Goal: Task Accomplishment & Management: Manage account settings

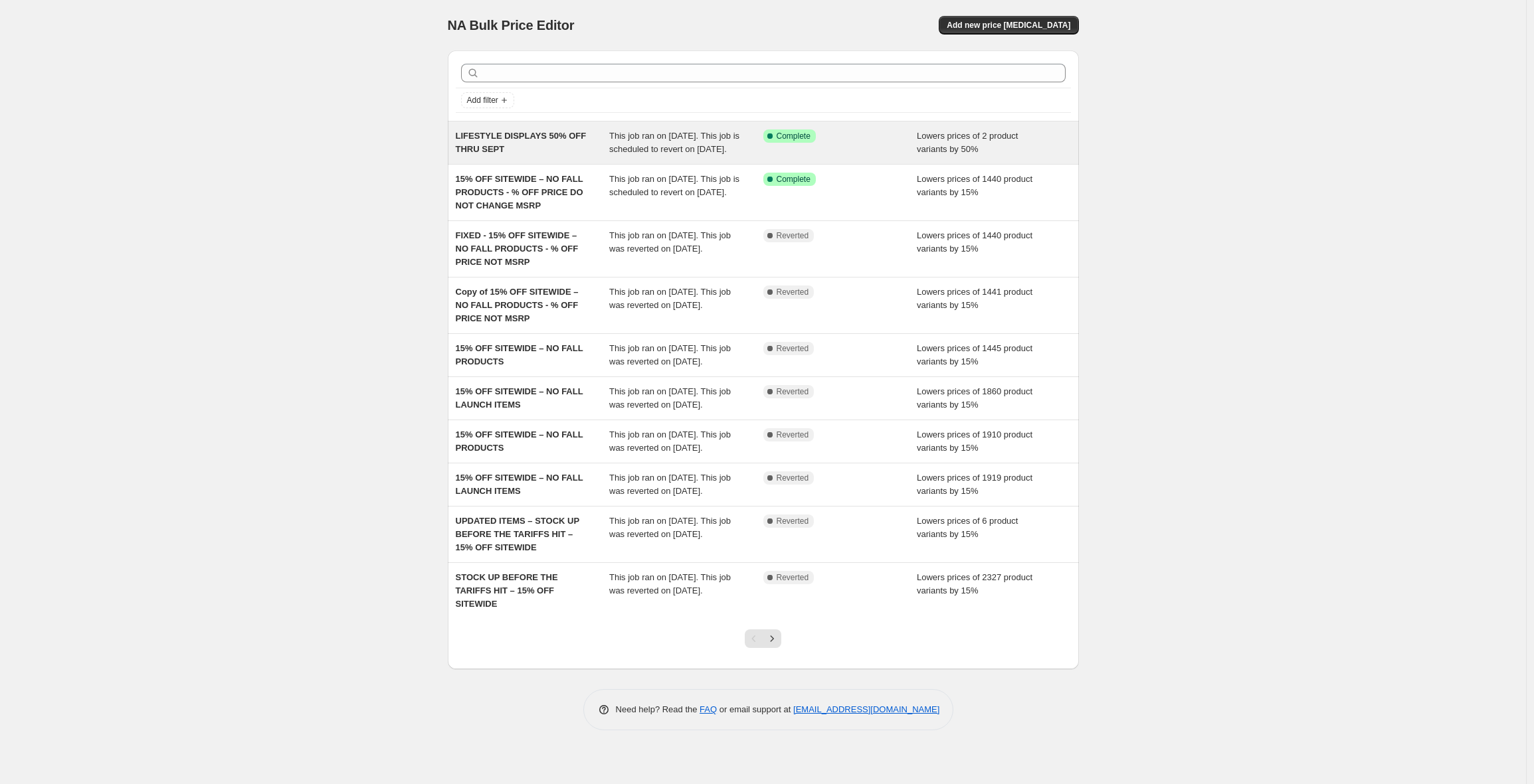
click at [545, 156] on div "LIFESTYLE DISPLAYS 50% OFF THRU SEPT" at bounding box center [532, 143] width 154 height 27
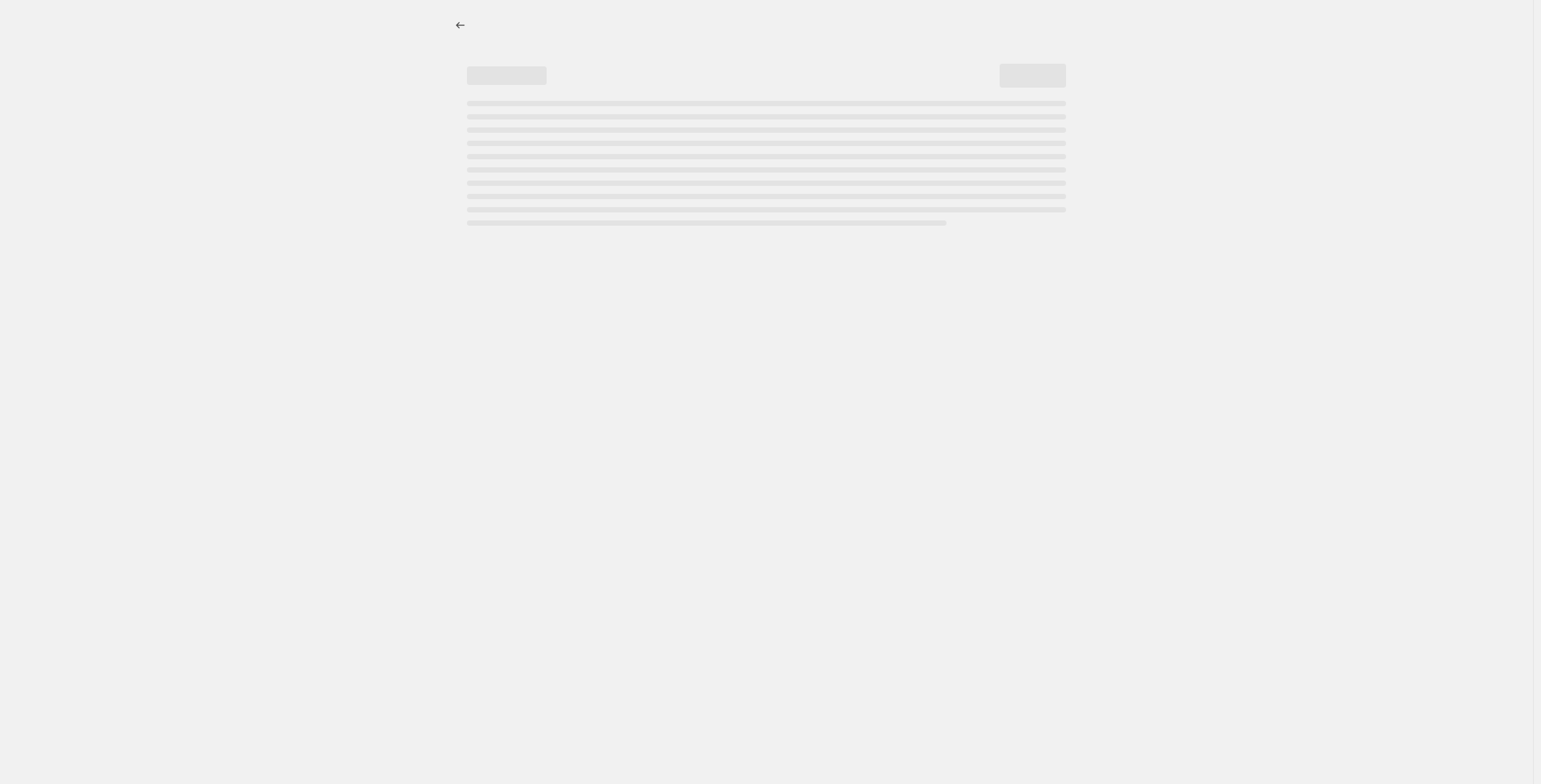
select select "percentage"
select select "no_change"
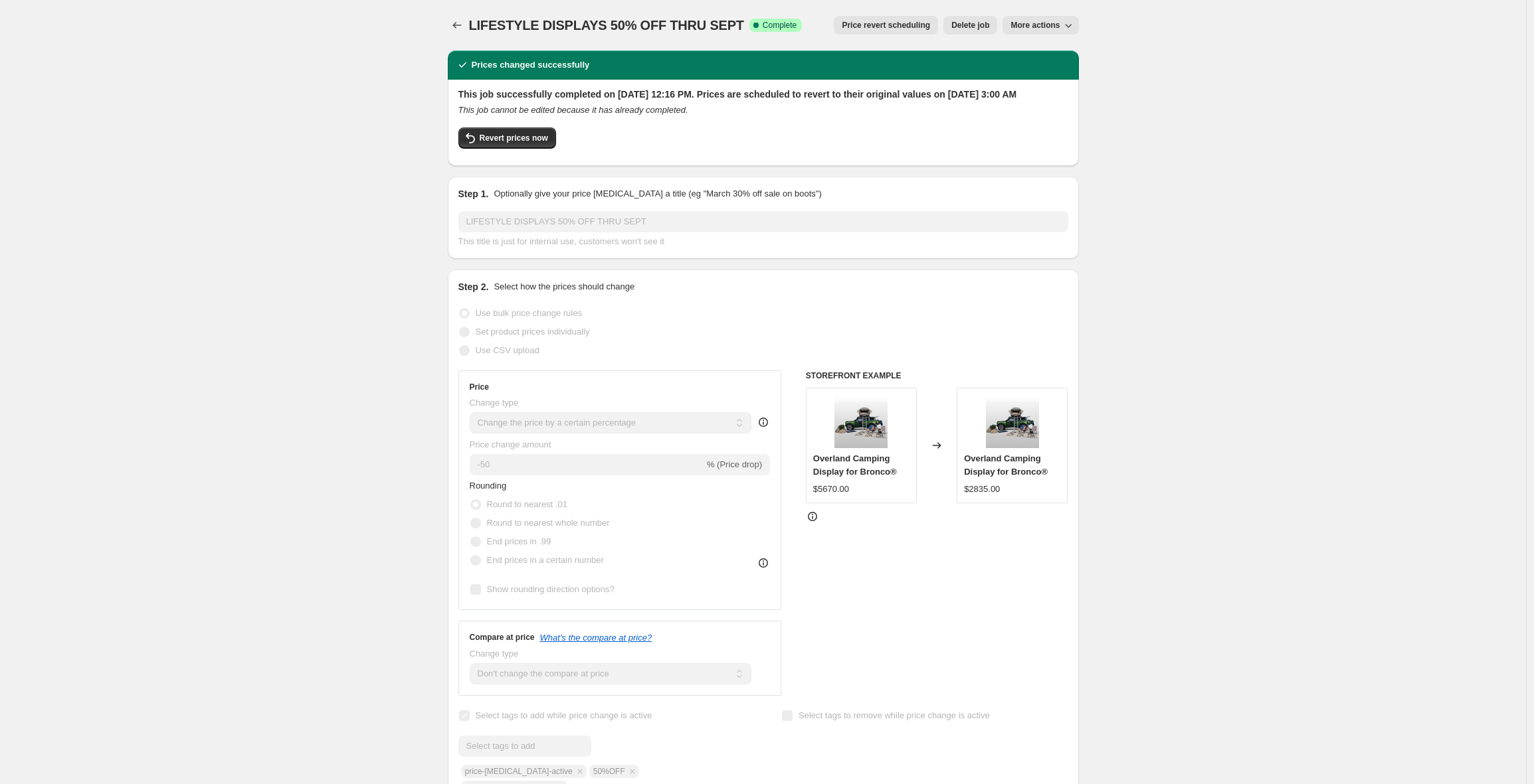
click at [460, 28] on icon "Price change jobs" at bounding box center [457, 25] width 13 height 13
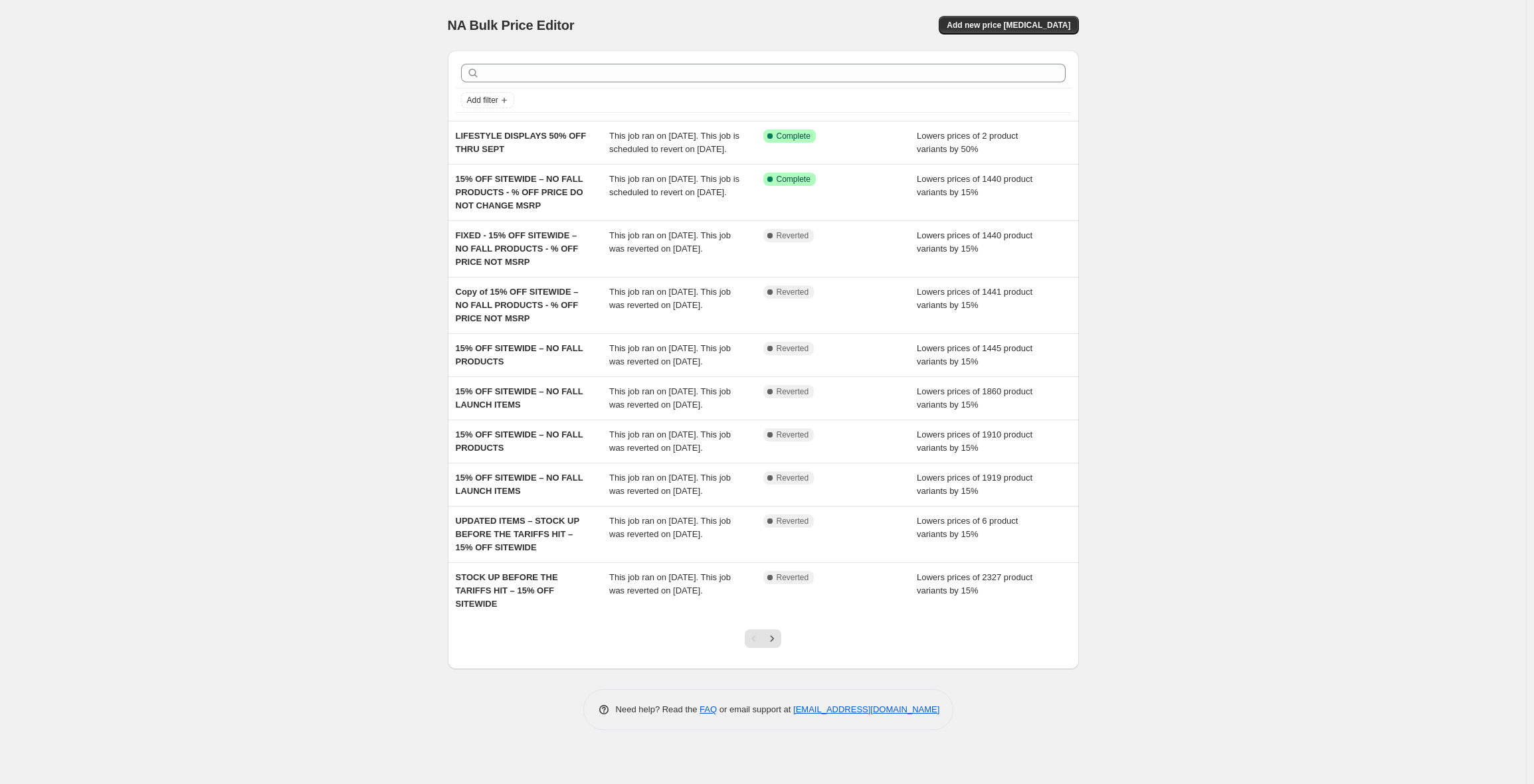
click at [265, 234] on div "NA Bulk Price Editor. This page is ready NA Bulk Price Editor Add new price cha…" at bounding box center [763, 392] width 1526 height 784
click at [297, 127] on div "NA Bulk Price Editor. This page is ready NA Bulk Price Editor Add new price cha…" at bounding box center [763, 392] width 1526 height 784
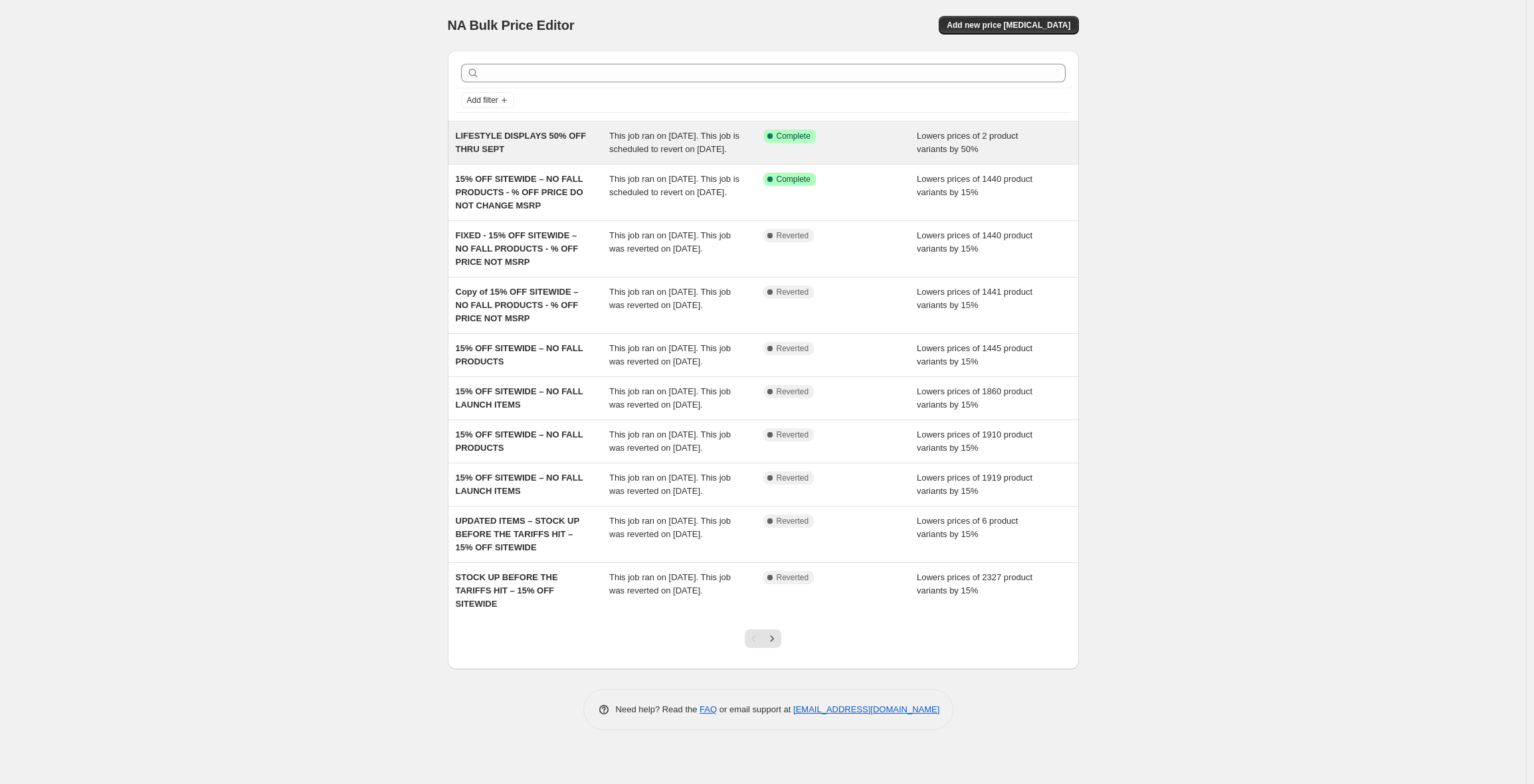
click at [512, 142] on div "LIFESTYLE DISPLAYS 50% OFF THRU SEPT" at bounding box center [532, 143] width 154 height 27
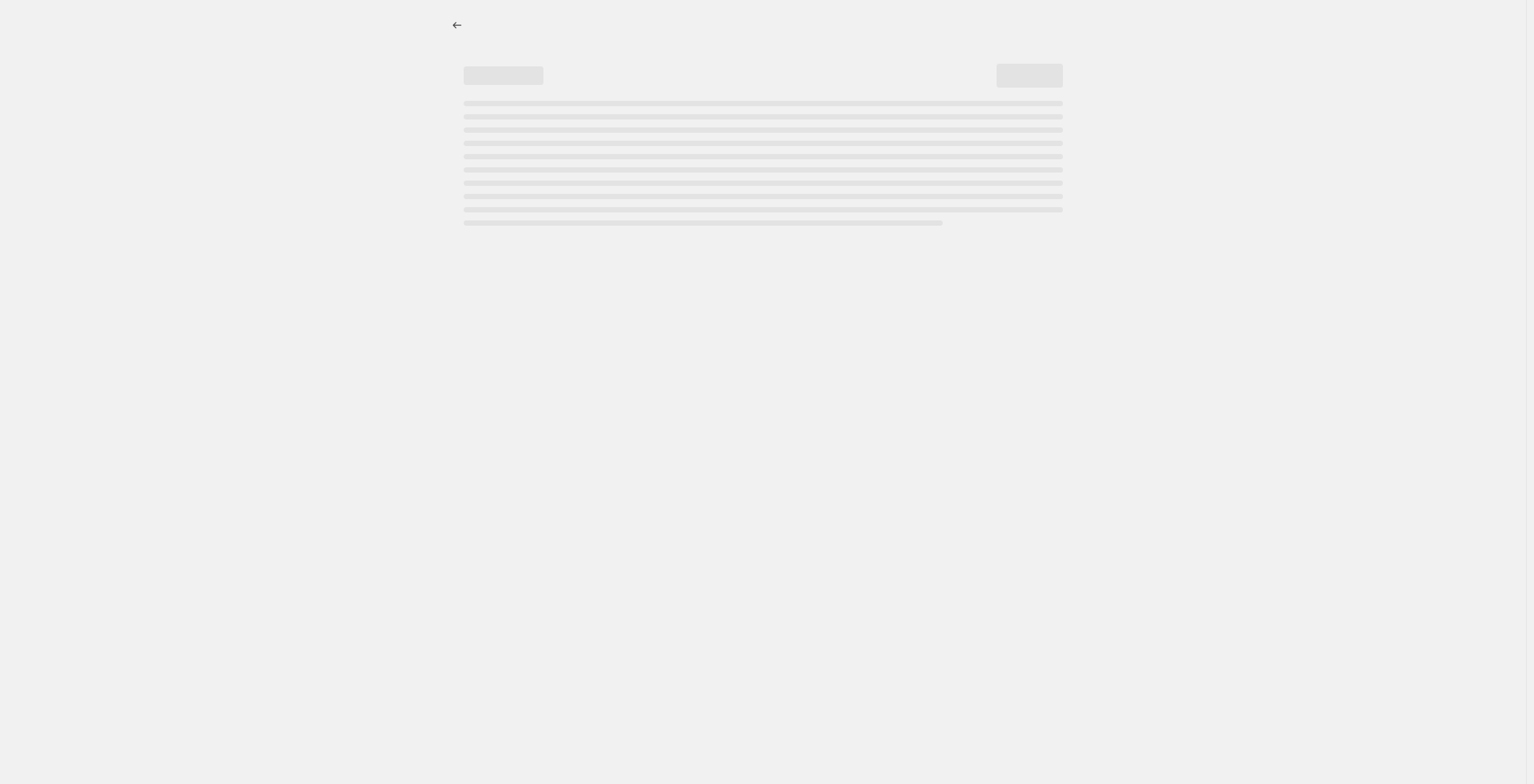
select select "percentage"
select select "no_change"
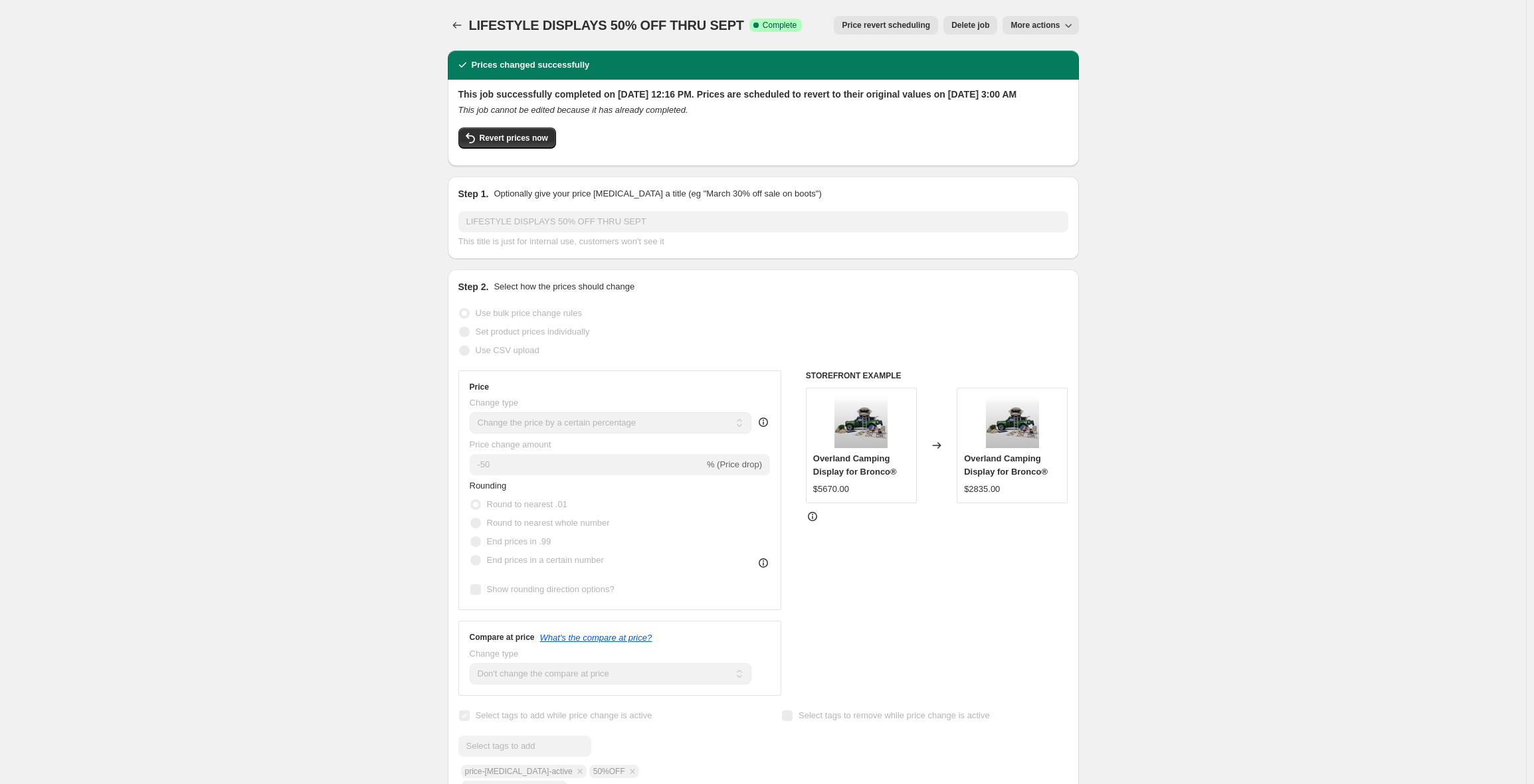
click at [1040, 29] on span "More actions" at bounding box center [1035, 25] width 49 height 11
click at [1045, 53] on span "Copy to new job" at bounding box center [1045, 53] width 61 height 10
select select "percentage"
select select "no_change"
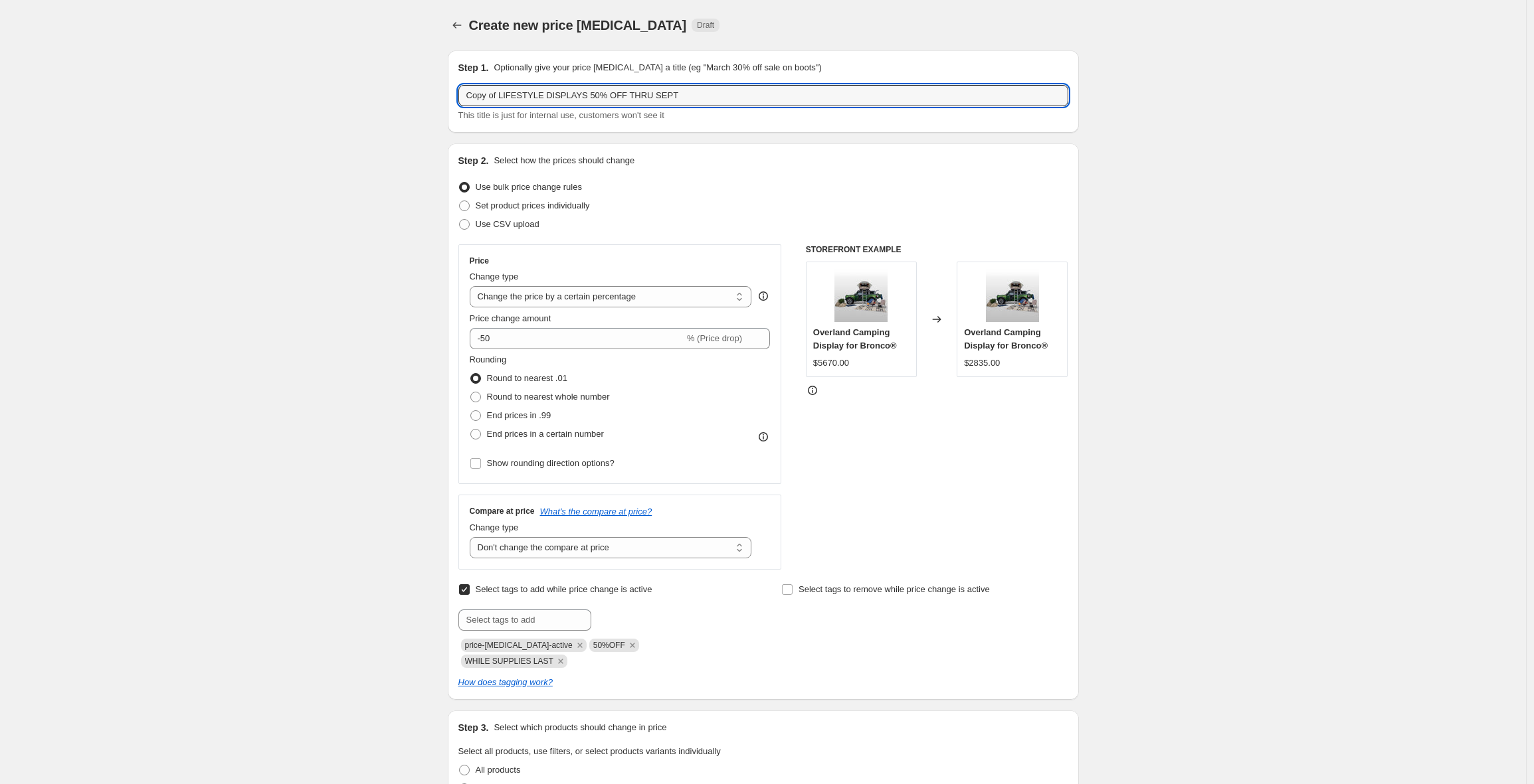
drag, startPoint x: 504, startPoint y: 97, endPoint x: 425, endPoint y: 100, distance: 79.1
click at [425, 97] on div "Create new price change job. This page is ready Create new price change job Dra…" at bounding box center [763, 637] width 1526 height 1275
type input "LIFESTYLE DISPLAYS 50% OFF THRU SEPT"
click at [313, 184] on div "Create new price change job. This page is ready Create new price change job Dra…" at bounding box center [763, 637] width 1526 height 1275
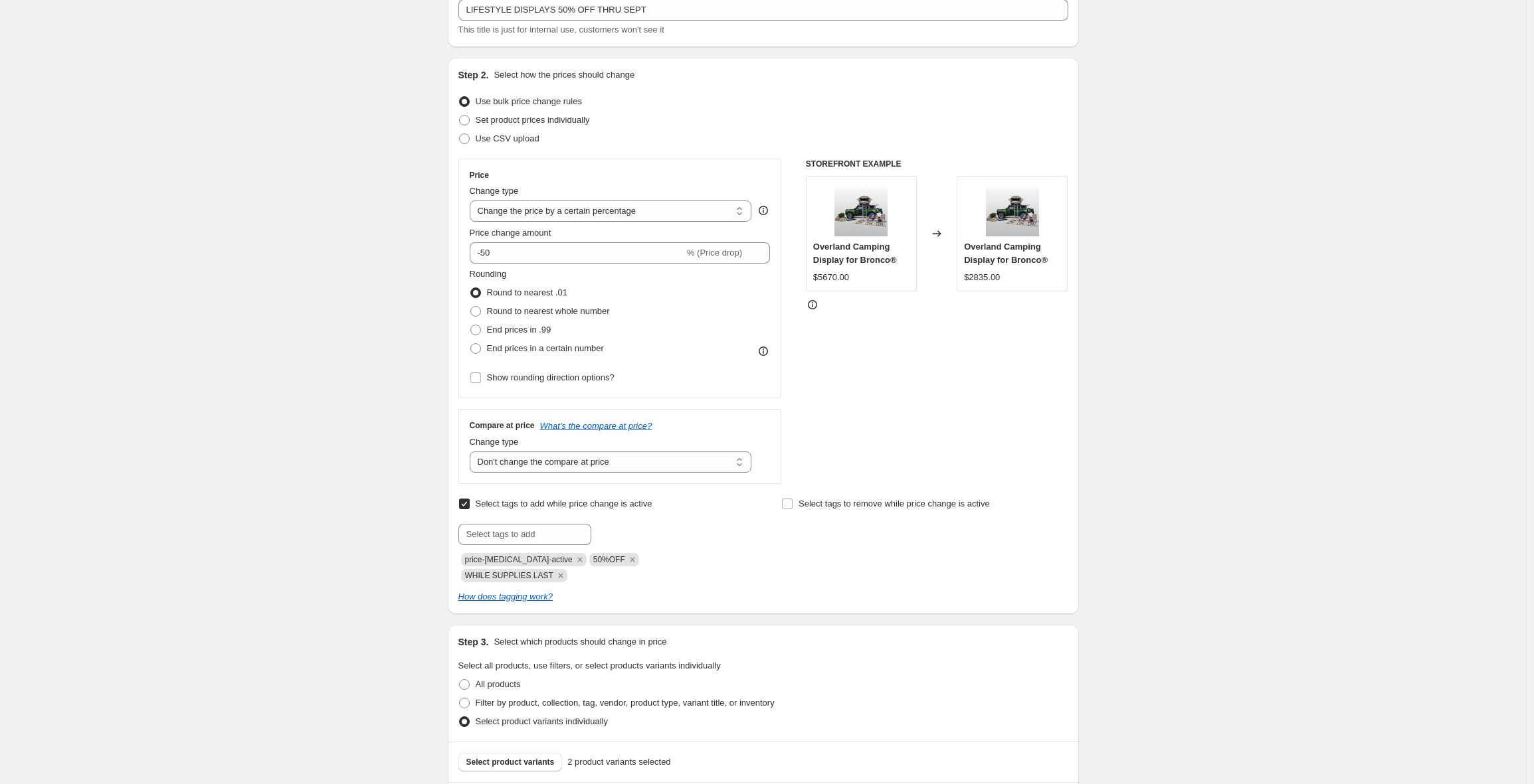
scroll to position [92, 0]
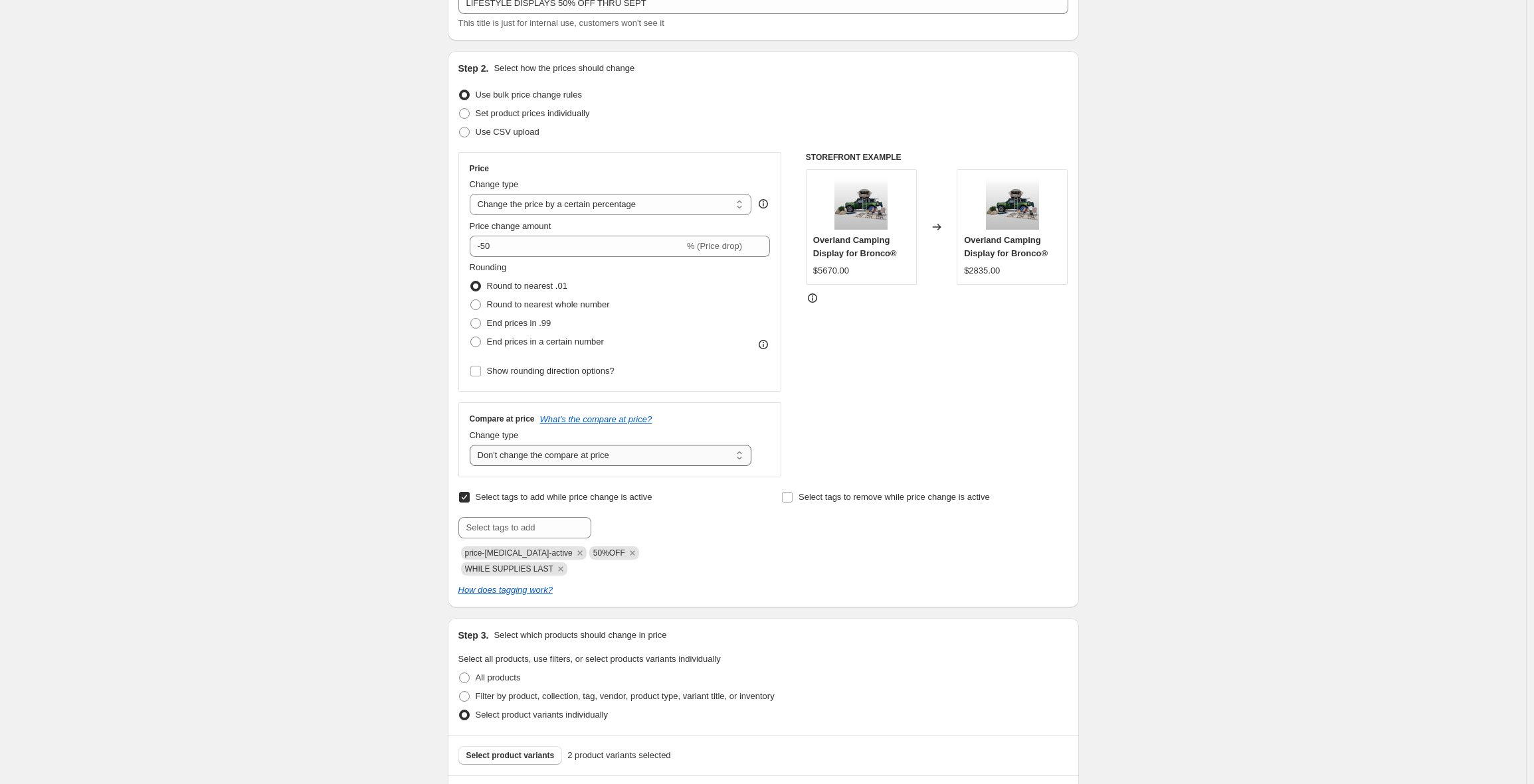
click at [568, 456] on select "Change the compare at price to the current price (sale) Change the compare at p…" at bounding box center [611, 456] width 283 height 22
select select "ep"
click at [473, 445] on select "Change the compare at price to the current price (sale) Change the compare at p…" at bounding box center [611, 456] width 283 height 22
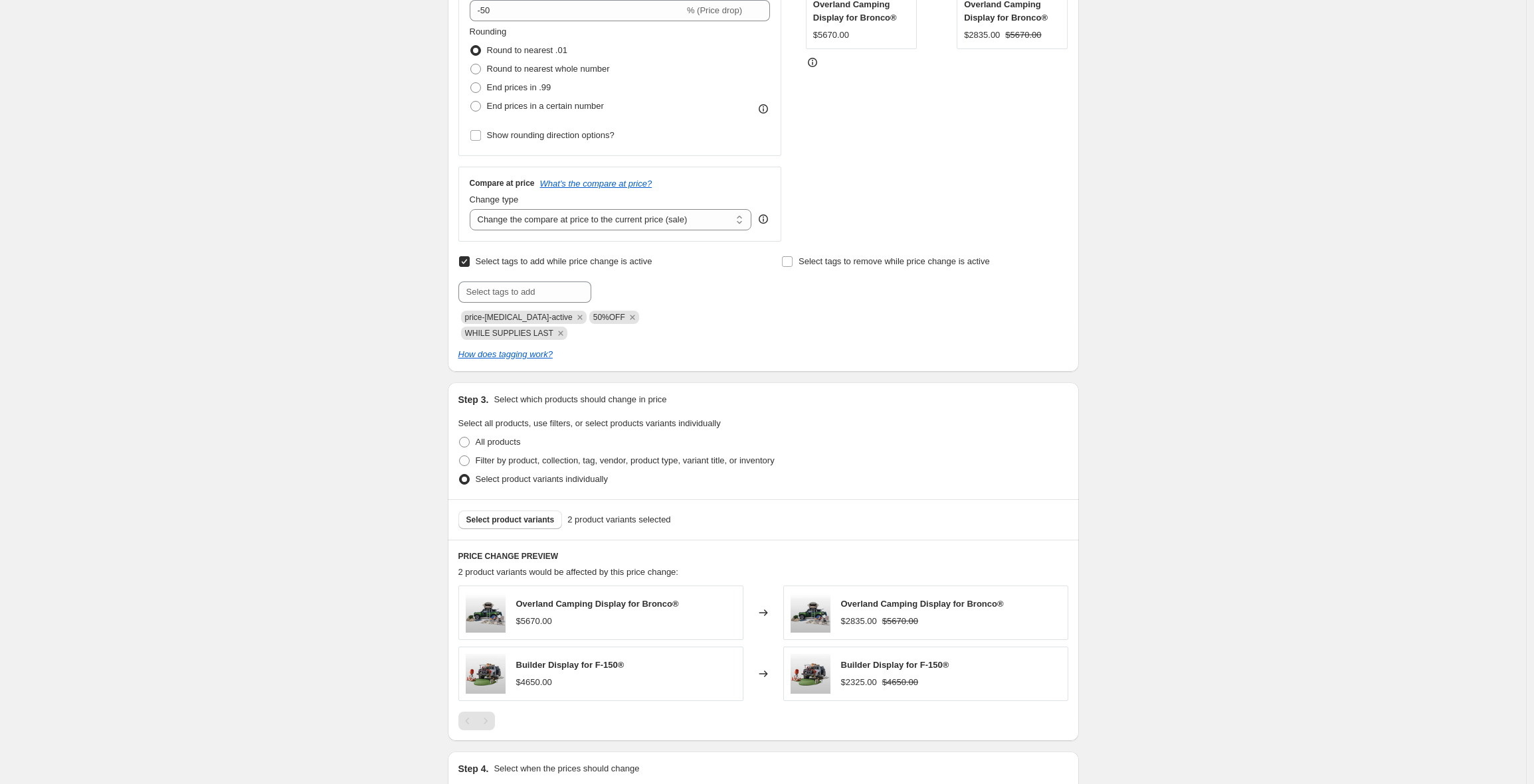
scroll to position [475, 0]
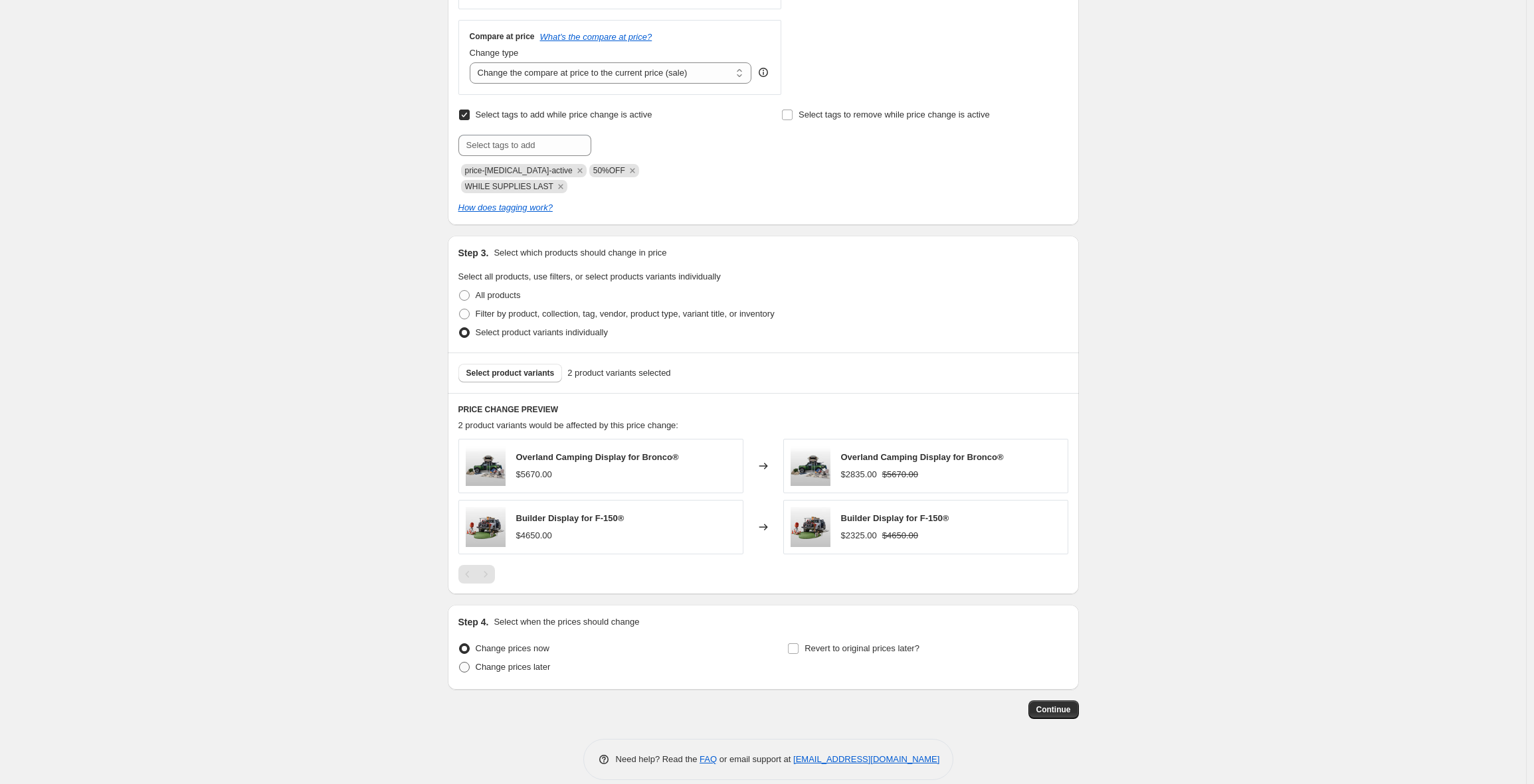
click at [469, 662] on span at bounding box center [464, 667] width 11 height 11
click at [460, 662] on input "Change prices later" at bounding box center [459, 662] width 1 height 1
radio input "true"
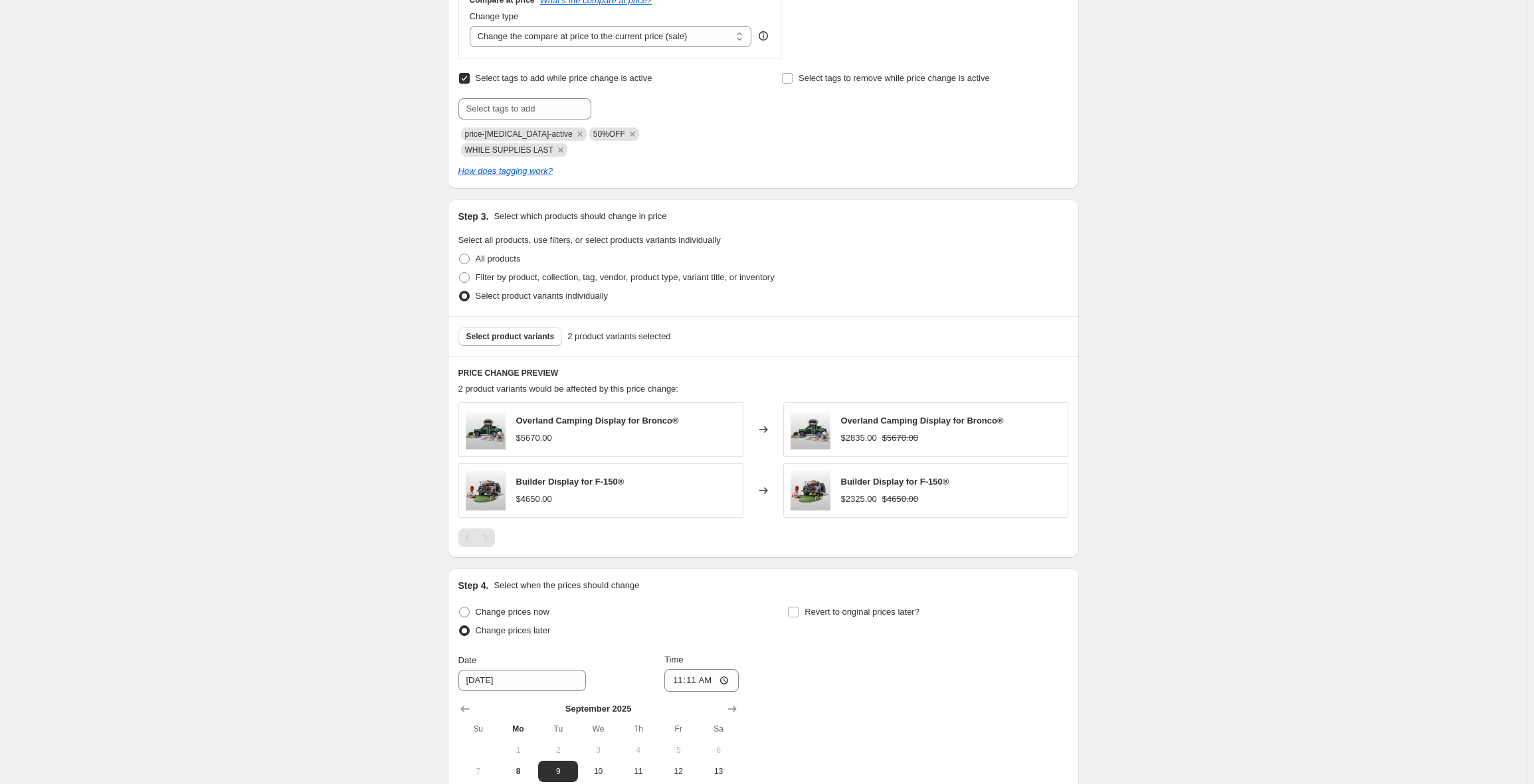
scroll to position [702, 0]
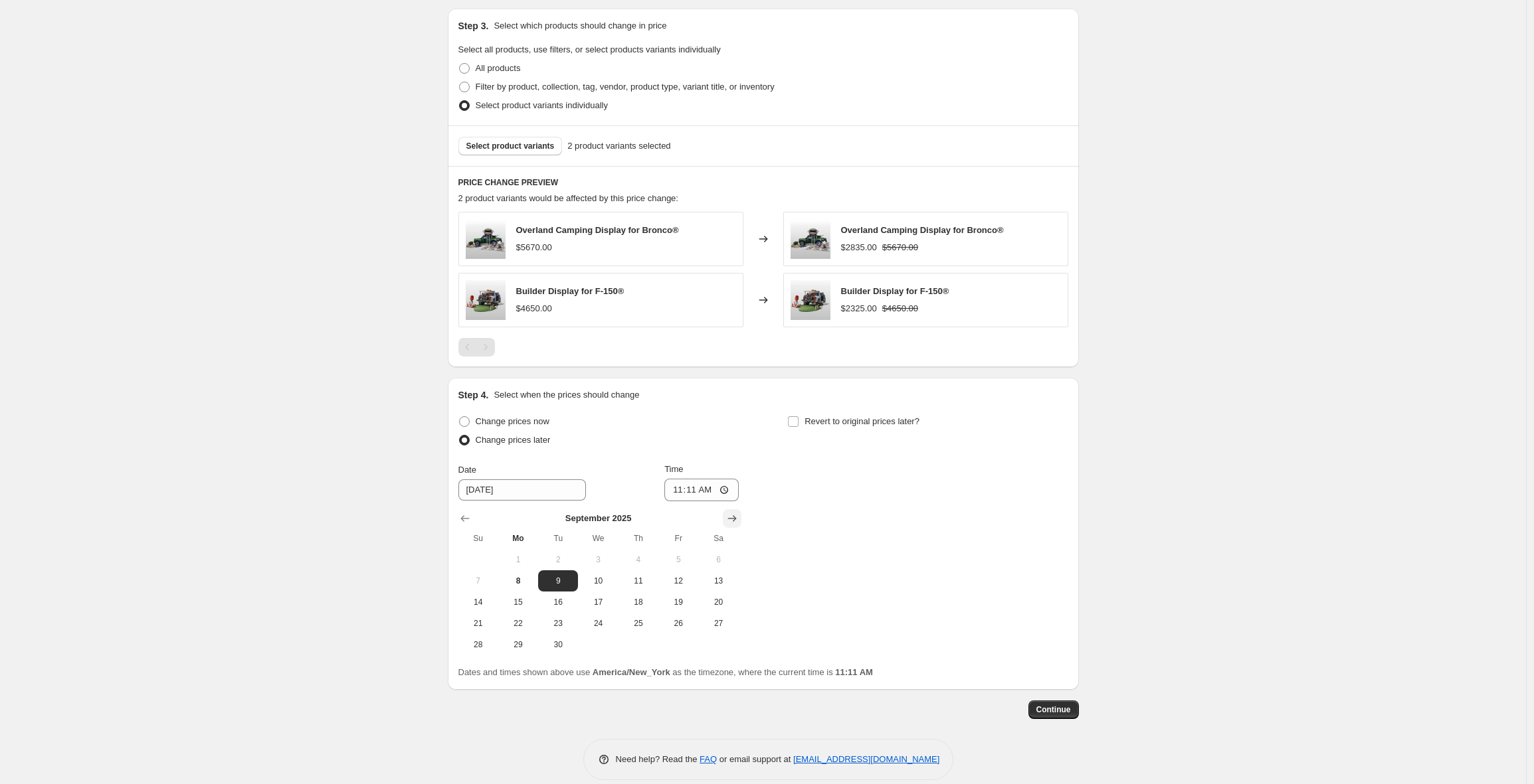
click at [736, 515] on icon "Show next month, October 2025" at bounding box center [731, 518] width 8 height 7
click at [602, 555] on span "1" at bounding box center [597, 560] width 29 height 11
type input "10/1/2025"
click at [684, 478] on input "11:11" at bounding box center [701, 489] width 75 height 22
type input "03:00"
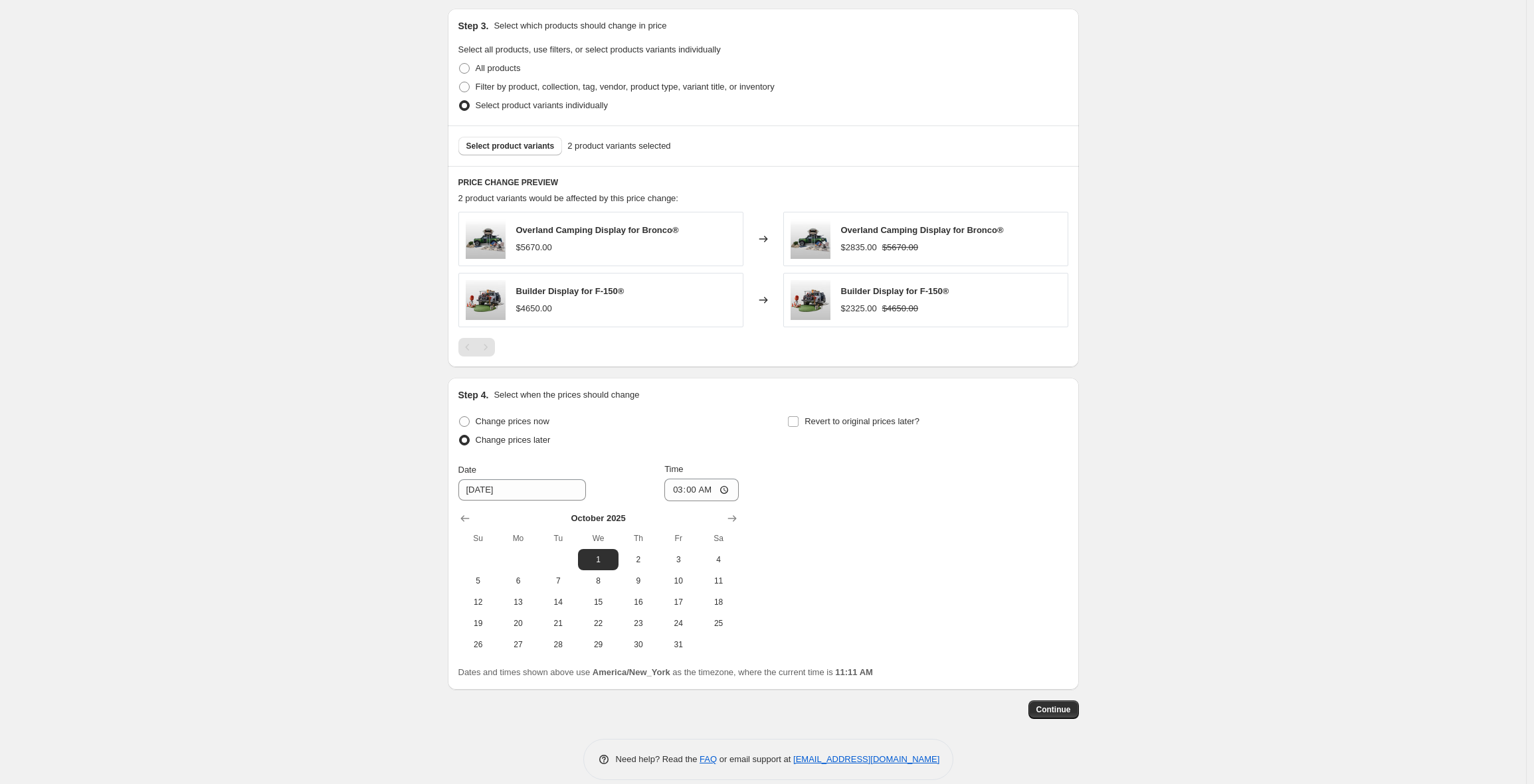
click at [337, 434] on div "Create new price change job. This page is ready Create new price change job Dra…" at bounding box center [763, 49] width 1526 height 1502
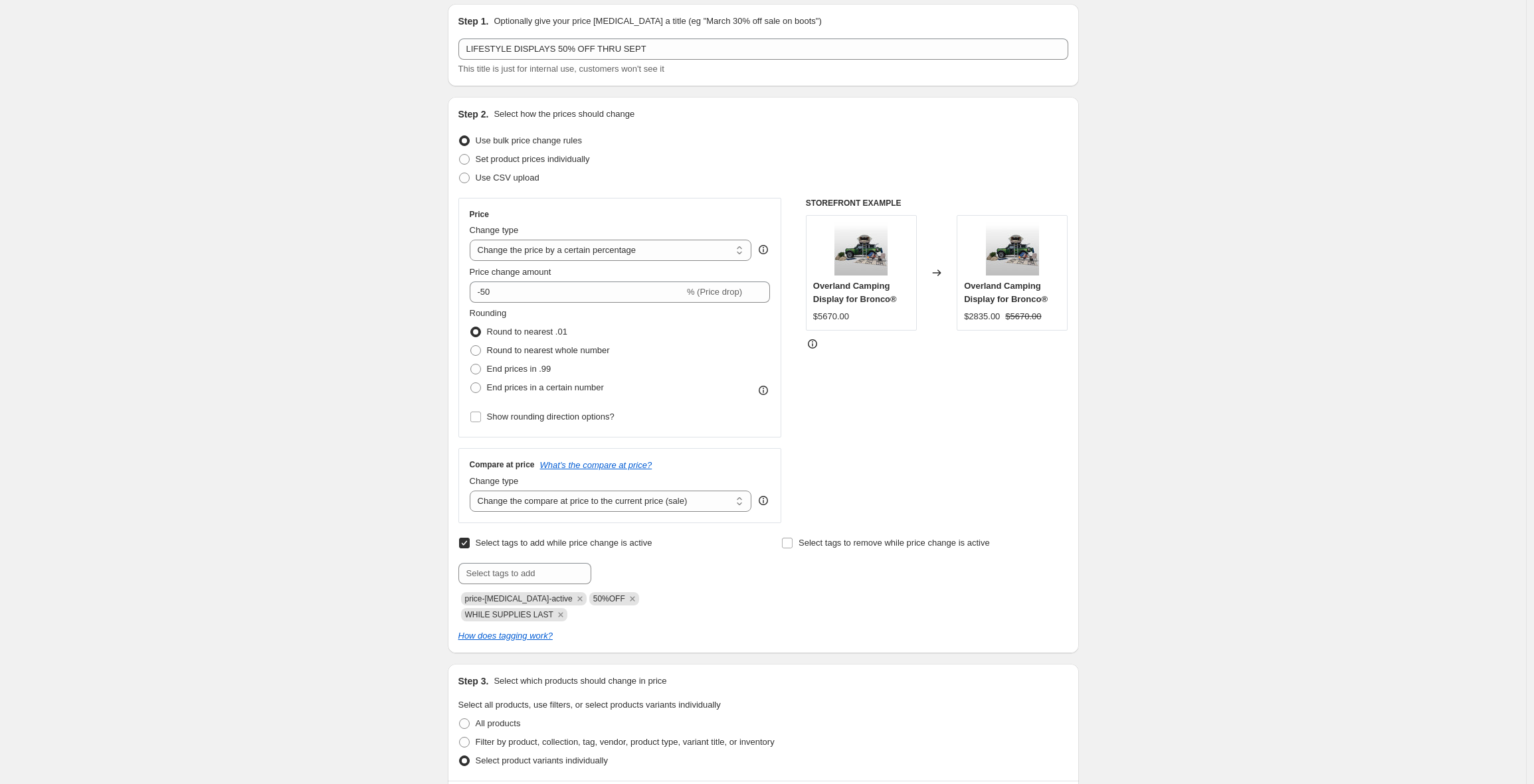
scroll to position [0, 0]
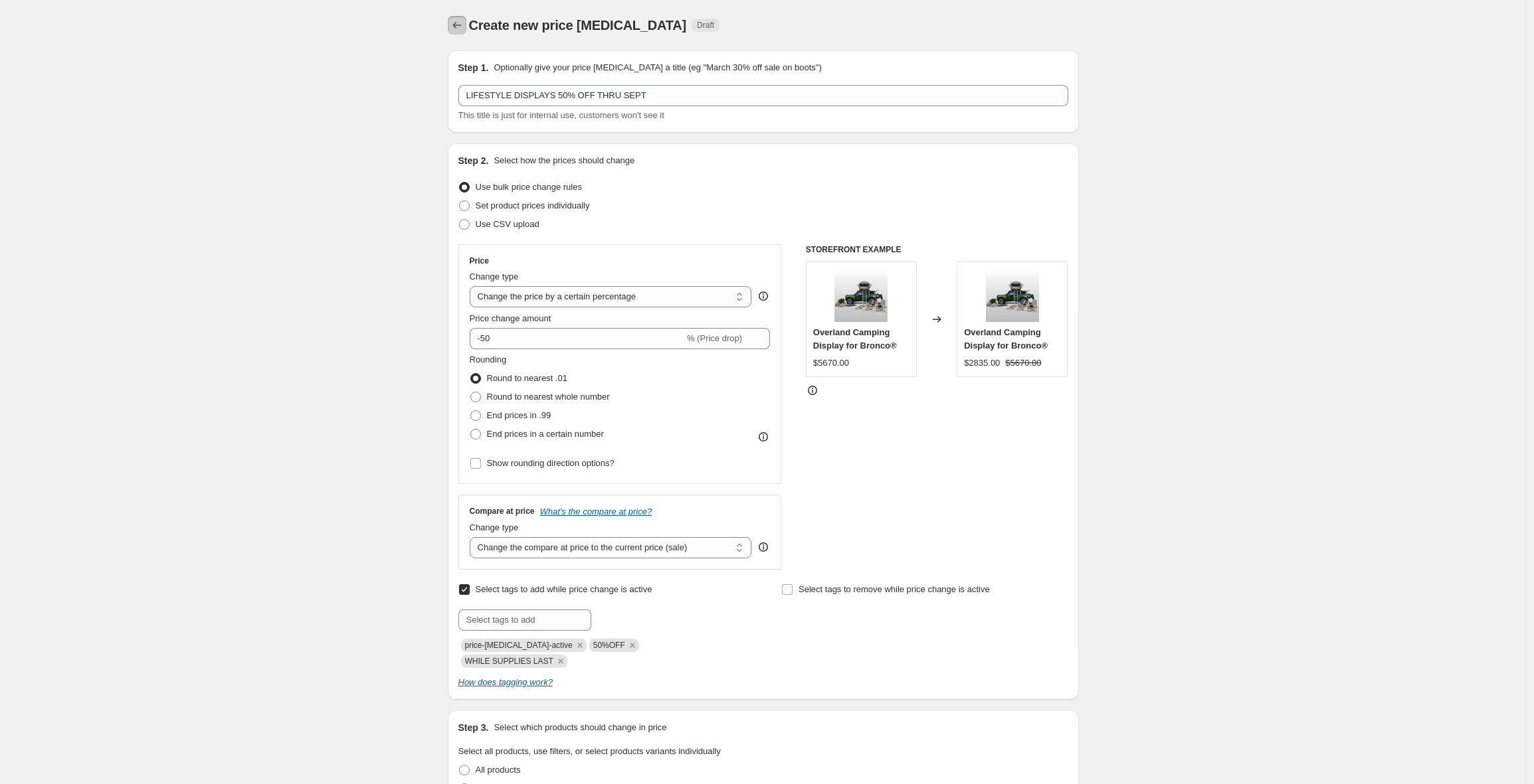
click at [460, 25] on icon "Price change jobs" at bounding box center [457, 25] width 13 height 13
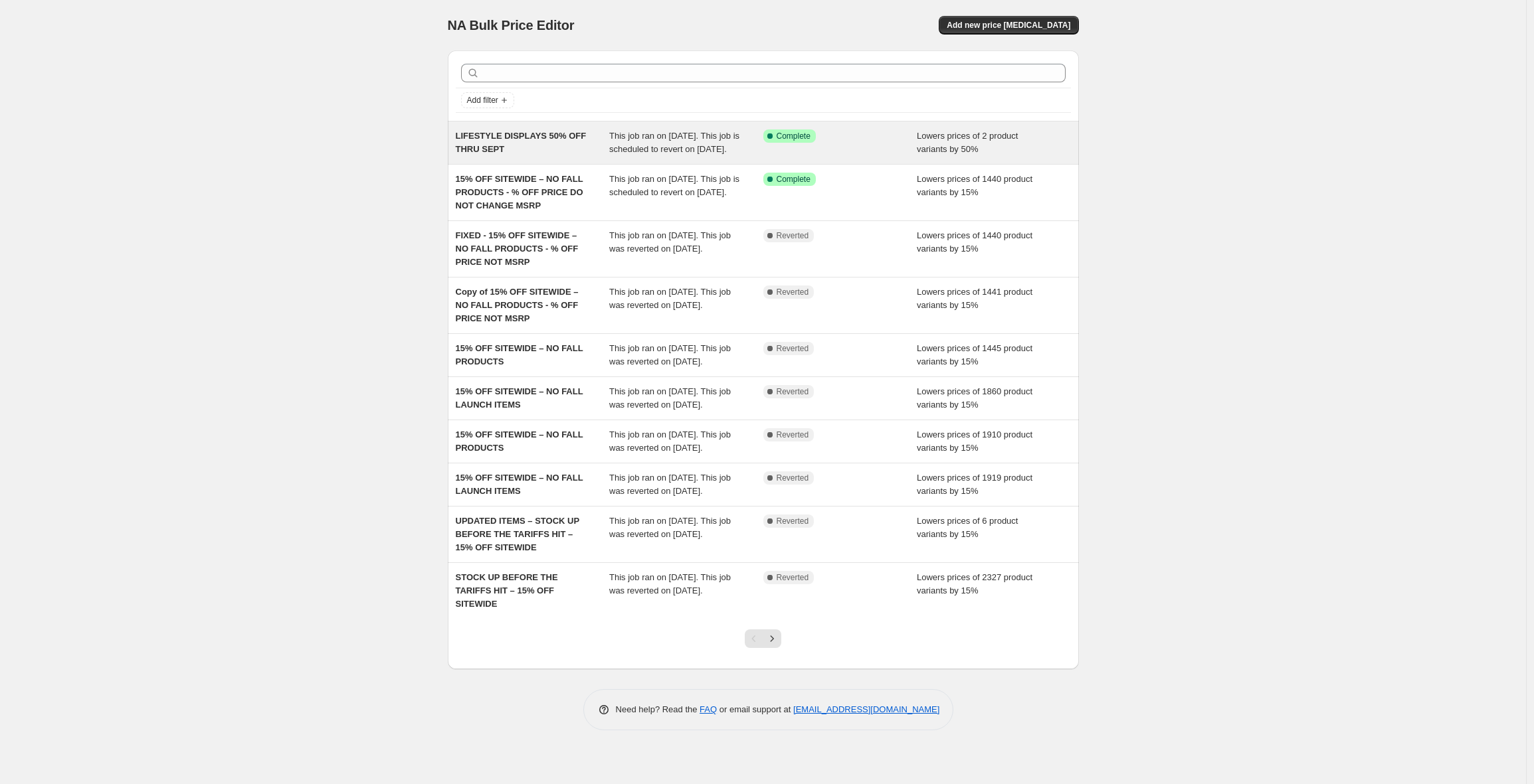
click at [649, 149] on span "This job ran on September 3, 2025. This job is scheduled to revert on October 1…" at bounding box center [674, 142] width 130 height 23
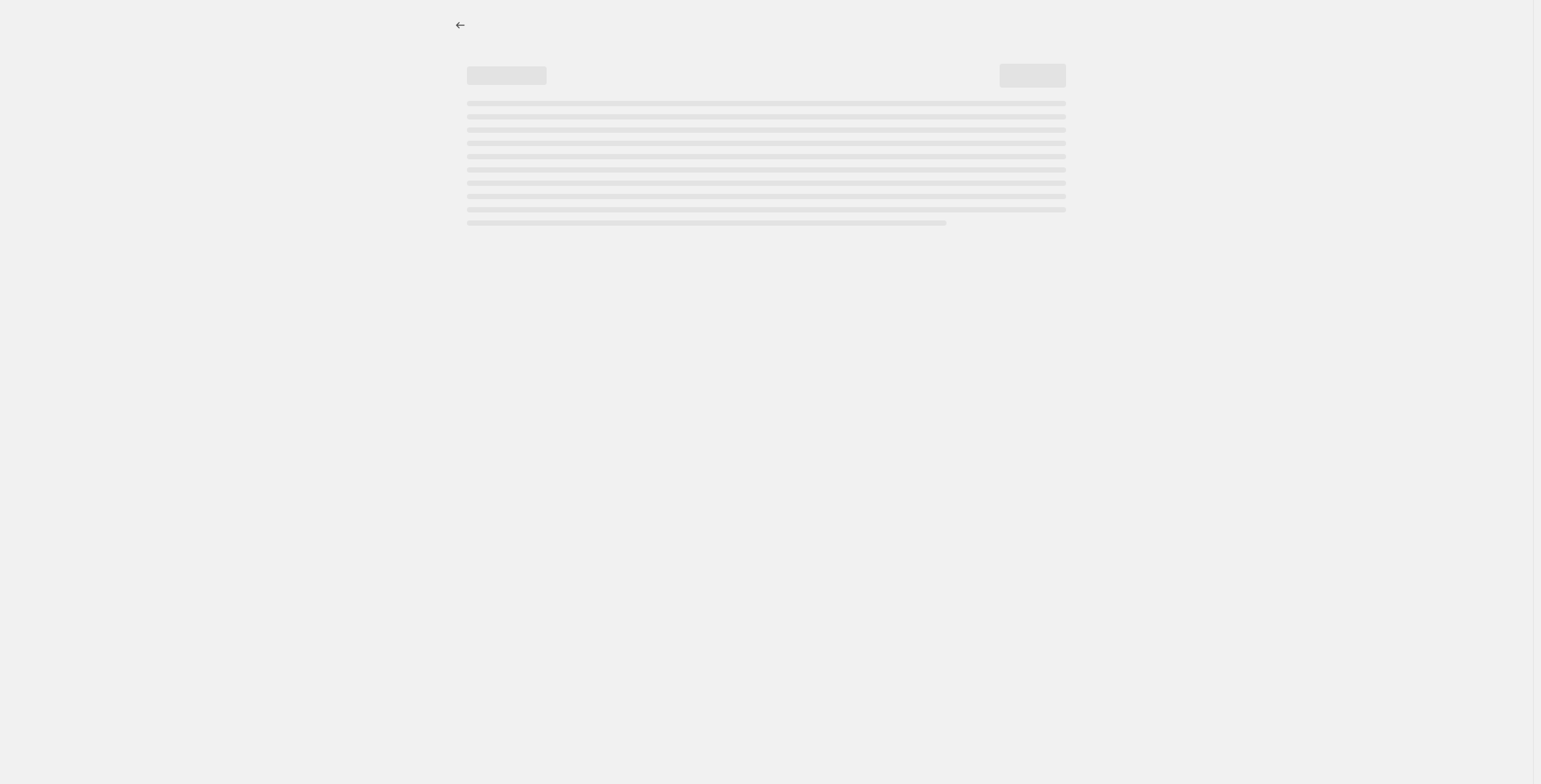
select select "percentage"
select select "no_change"
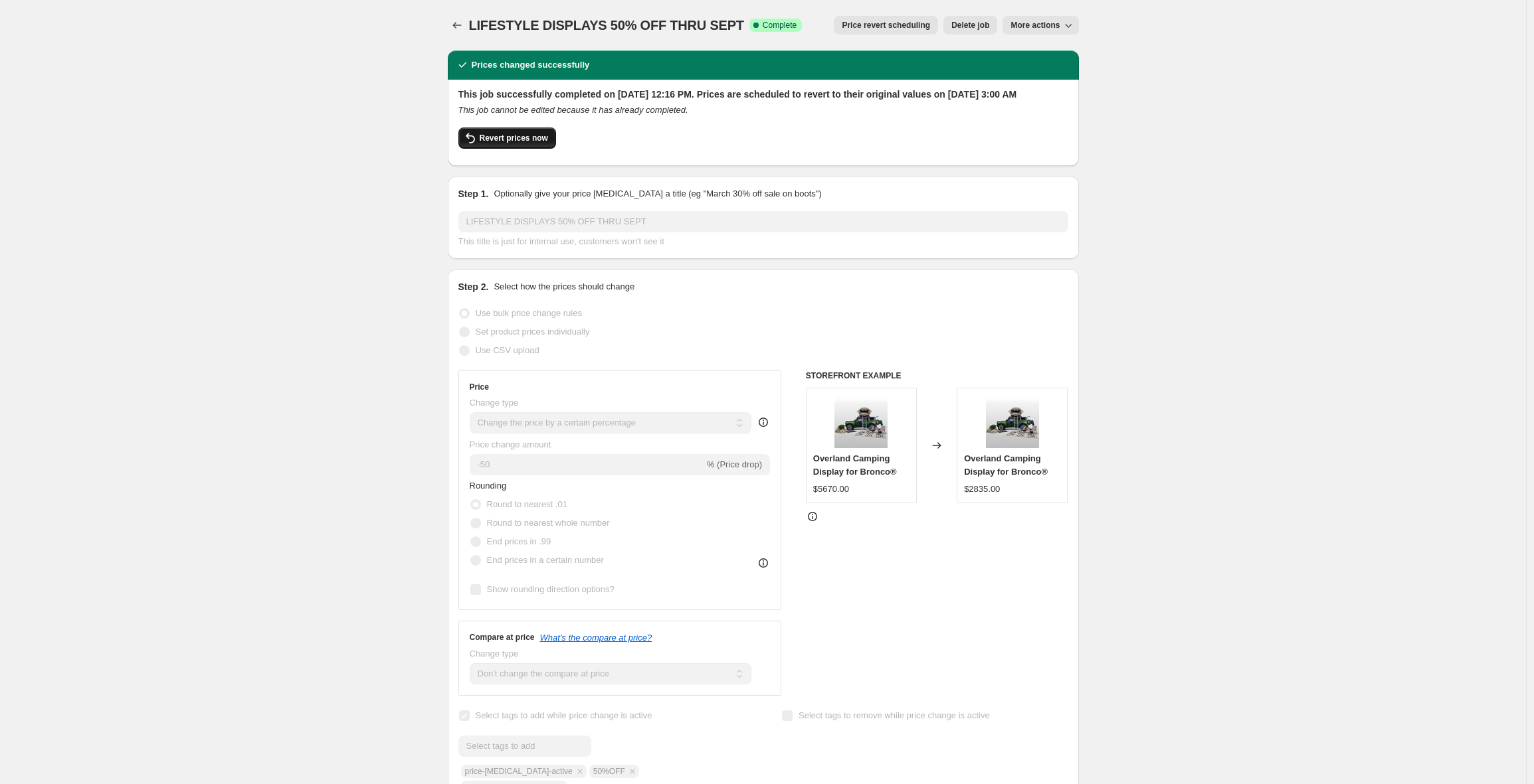
click at [510, 144] on span "Revert prices now" at bounding box center [514, 138] width 68 height 11
checkbox input "false"
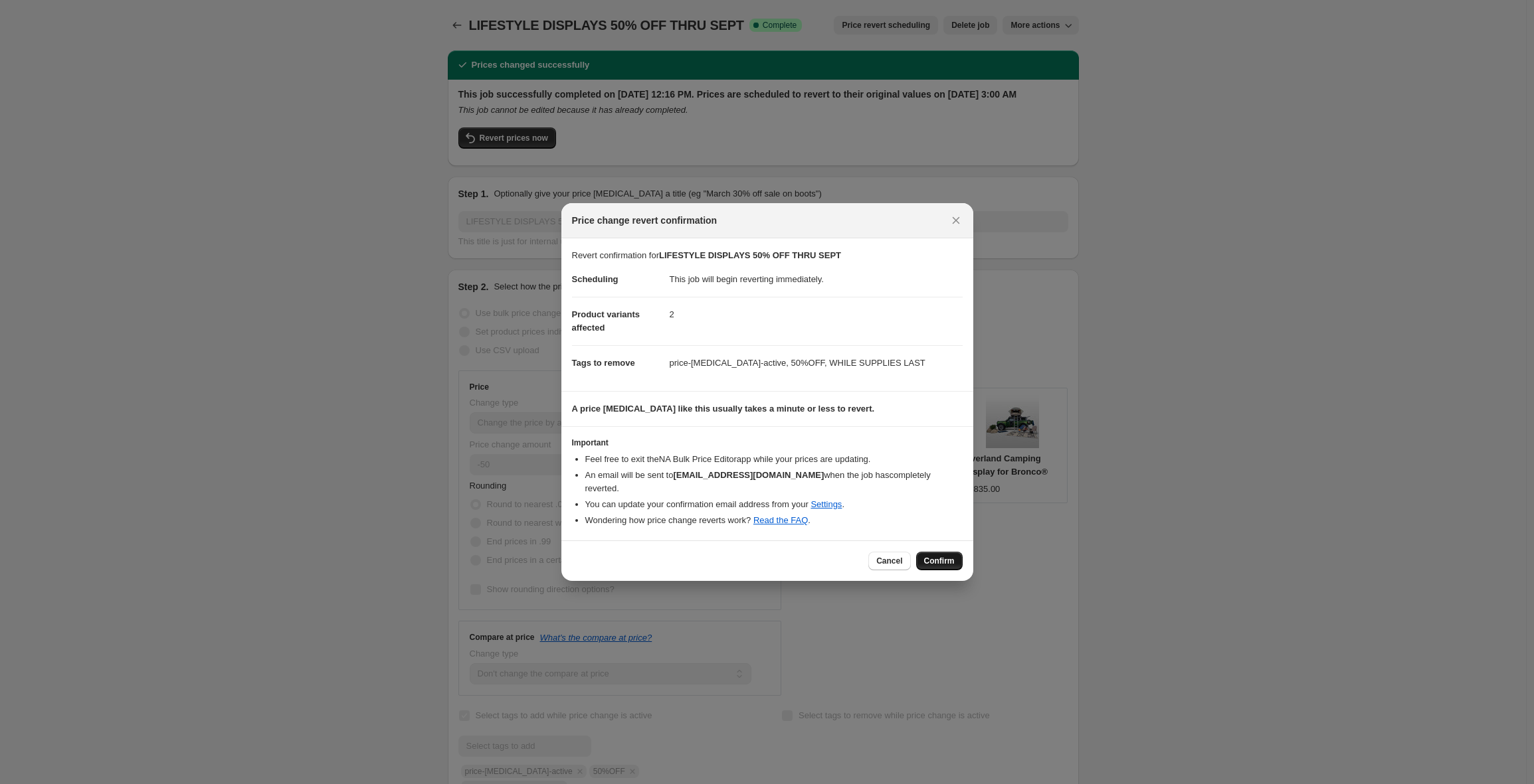
click at [943, 551] on button "Confirm" at bounding box center [939, 561] width 47 height 18
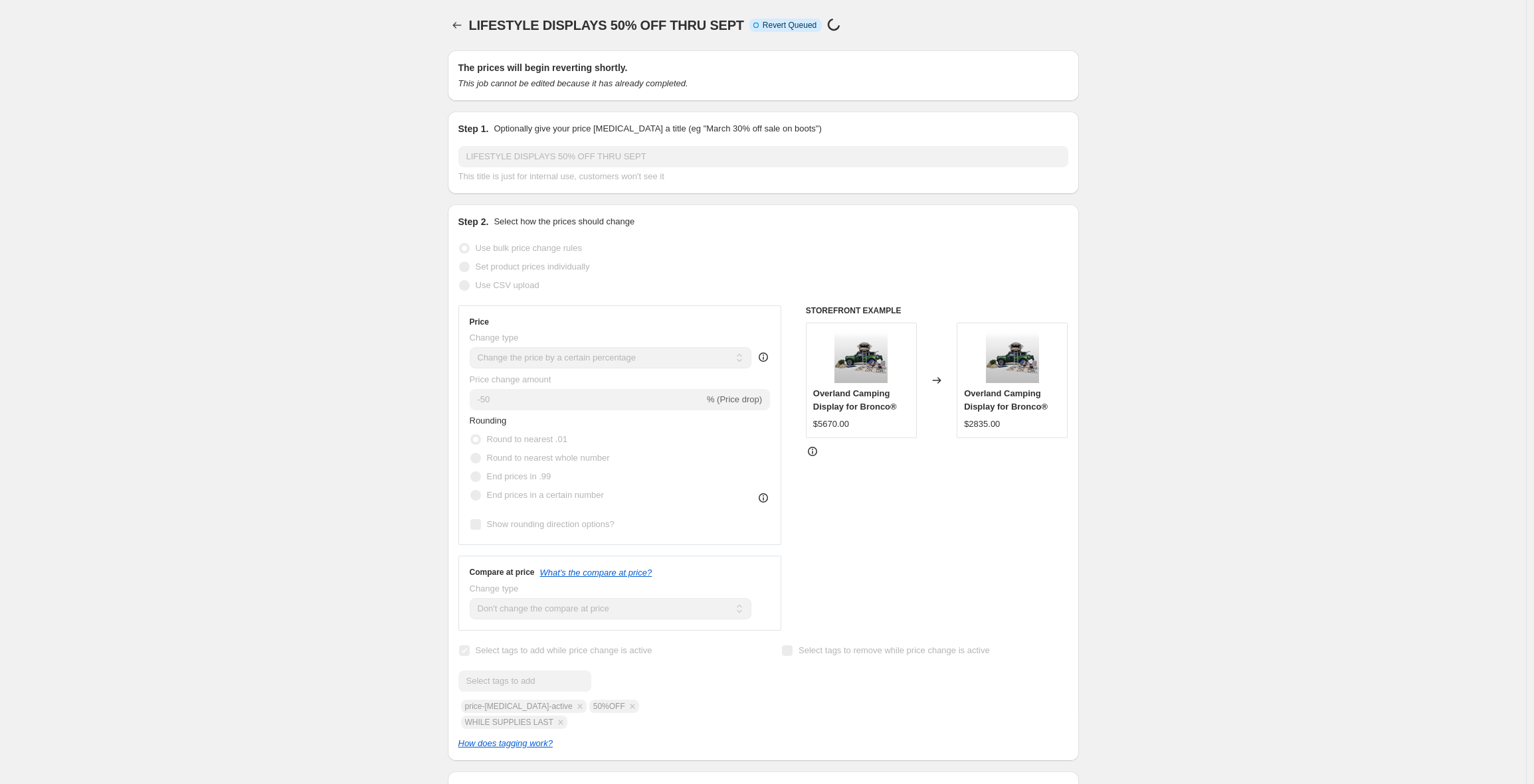
select select "percentage"
select select "no_change"
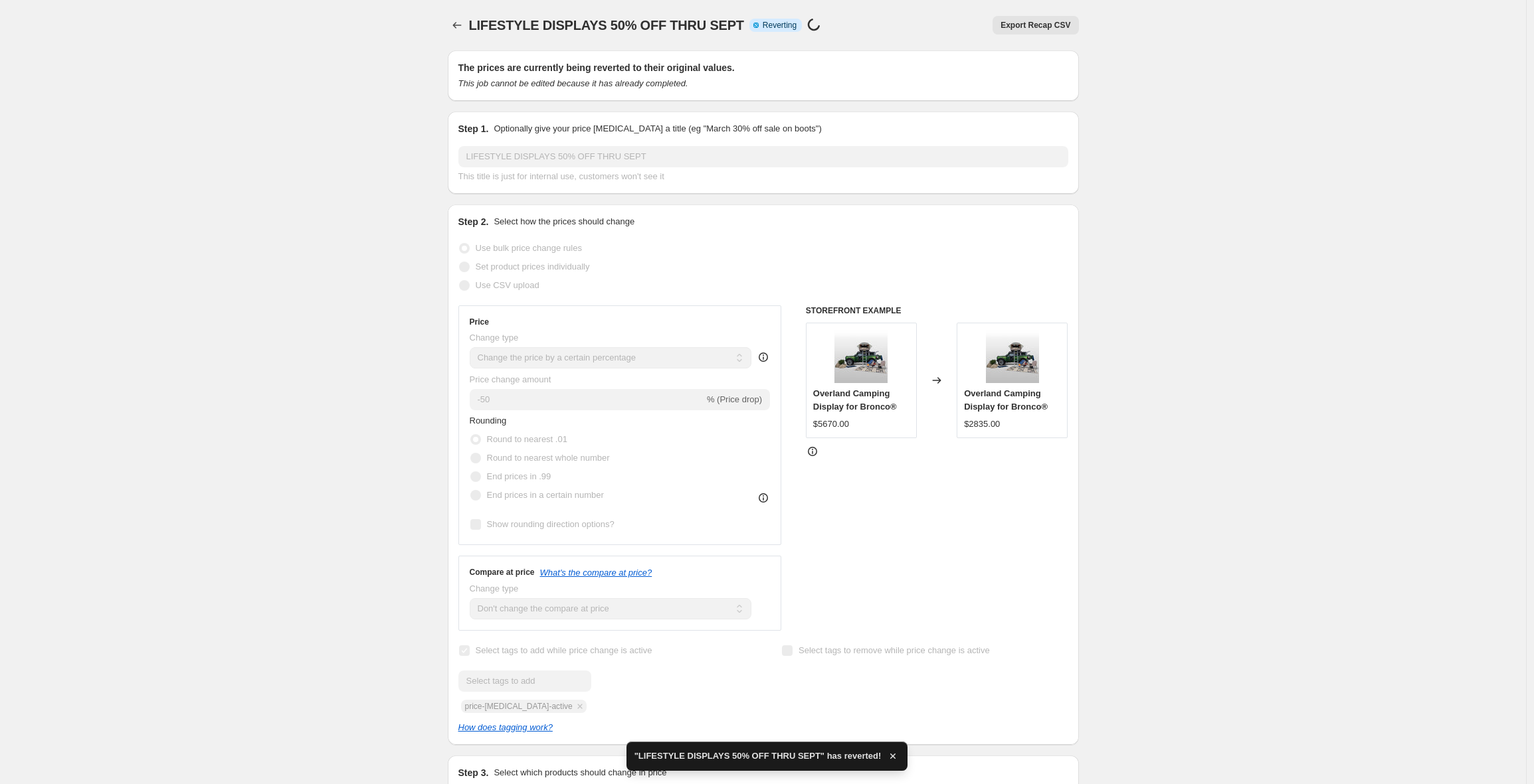
checkbox input "true"
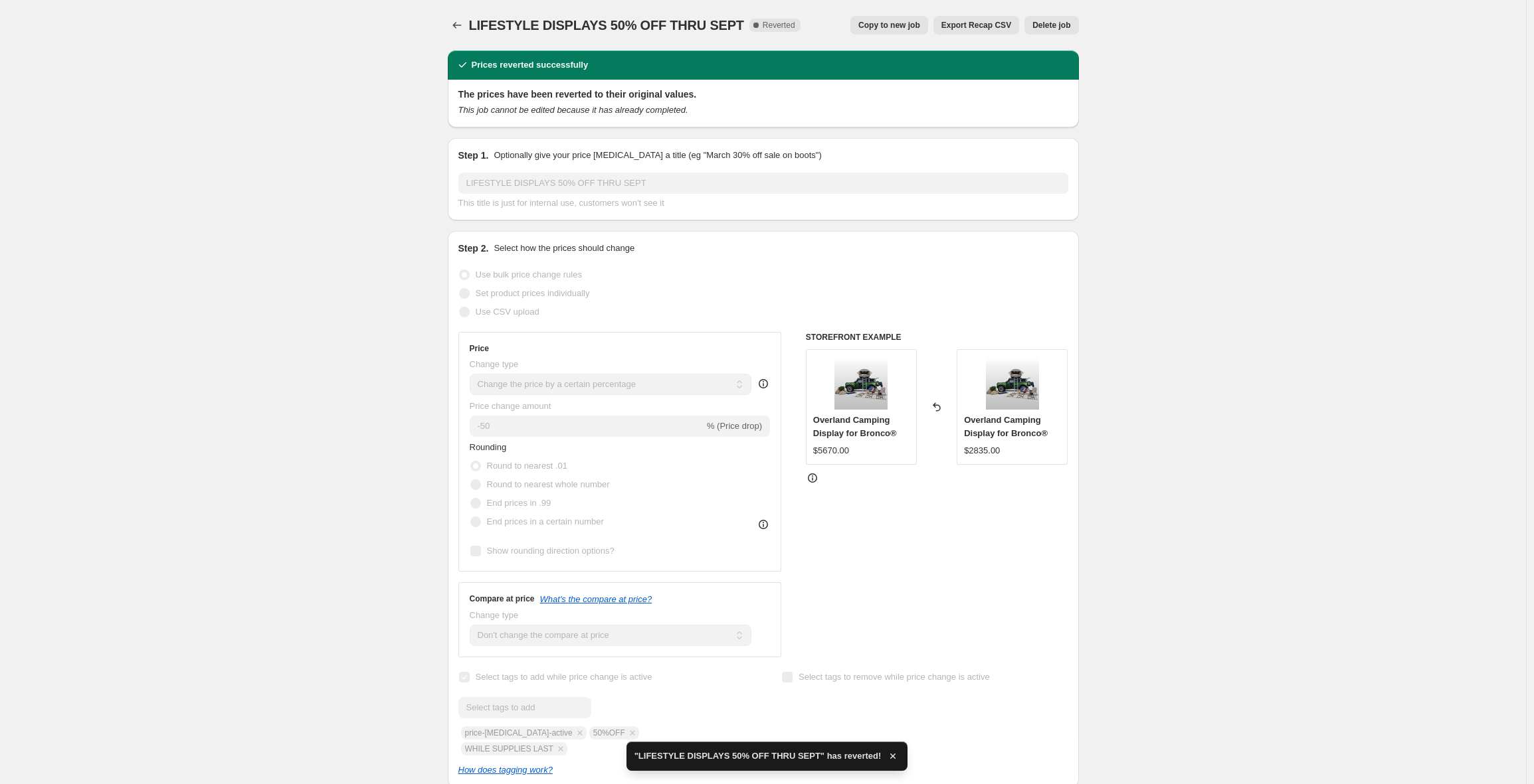
click at [886, 28] on span "Copy to new job" at bounding box center [889, 25] width 61 height 11
select select "percentage"
select select "no_change"
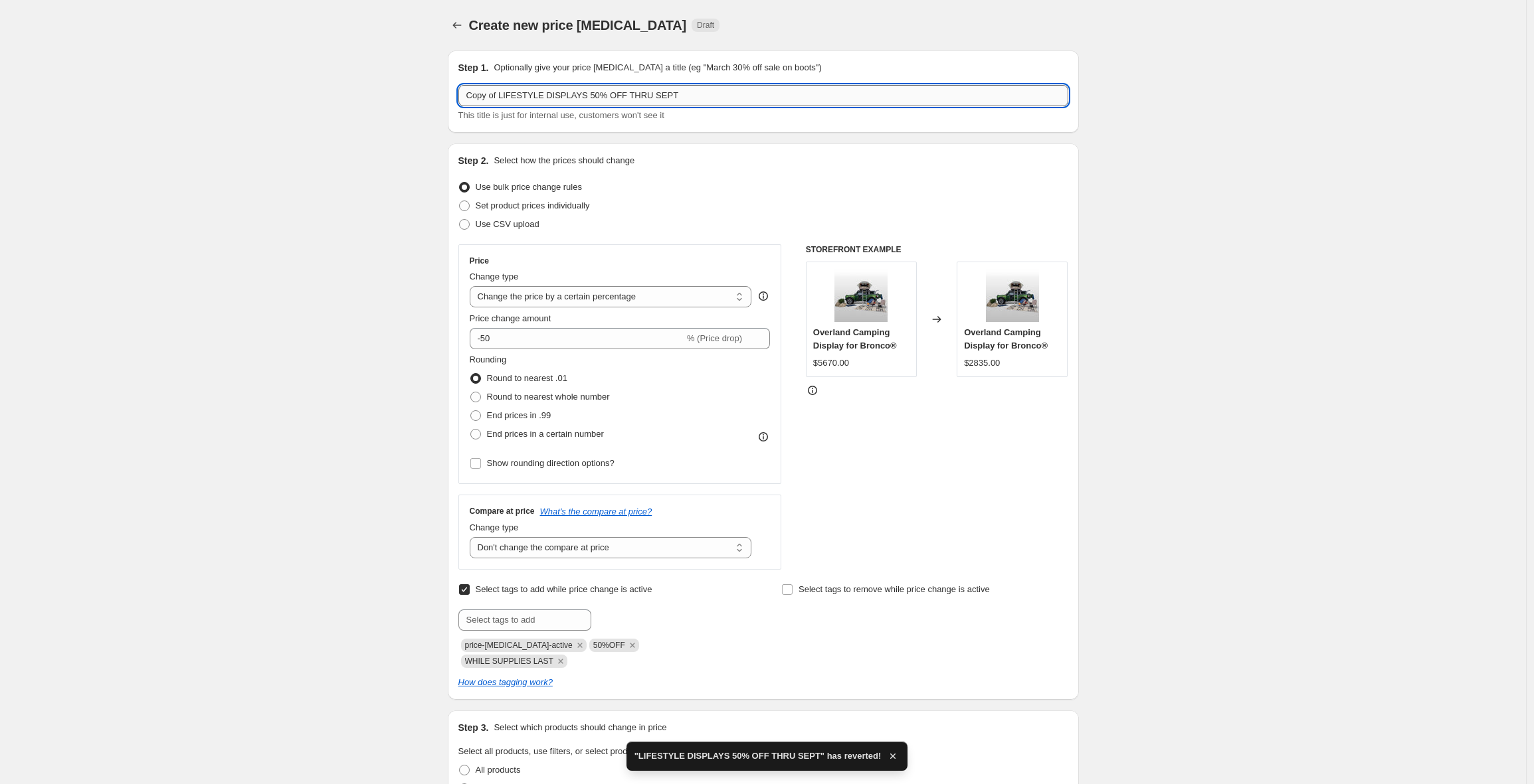
click at [510, 96] on input "Copy of LIFESTYLE DISPLAYS 50% OFF THRU SEPT" at bounding box center [764, 96] width 610 height 22
drag, startPoint x: 504, startPoint y: 96, endPoint x: 429, endPoint y: 96, distance: 75.0
click at [429, 96] on div "Create new price change job. This page is ready Create new price change job Dra…" at bounding box center [763, 637] width 1526 height 1275
type input "LIFESTYLE DISPLAYS 50% OFF THRU SEPT"
drag, startPoint x: 367, startPoint y: 289, endPoint x: 373, endPoint y: 329, distance: 40.4
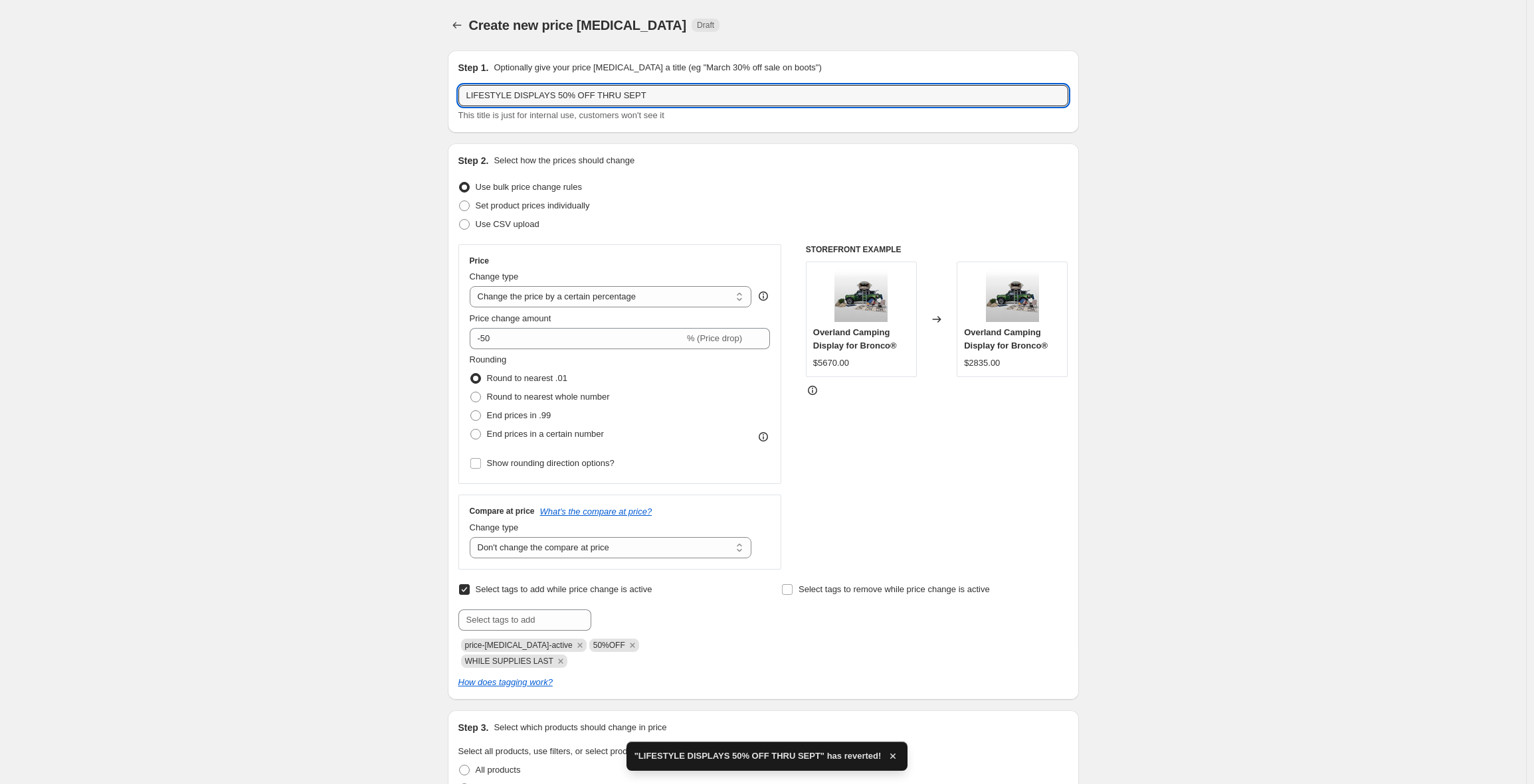
click at [366, 289] on div "Create new price change job. This page is ready Create new price change job Dra…" at bounding box center [763, 637] width 1526 height 1275
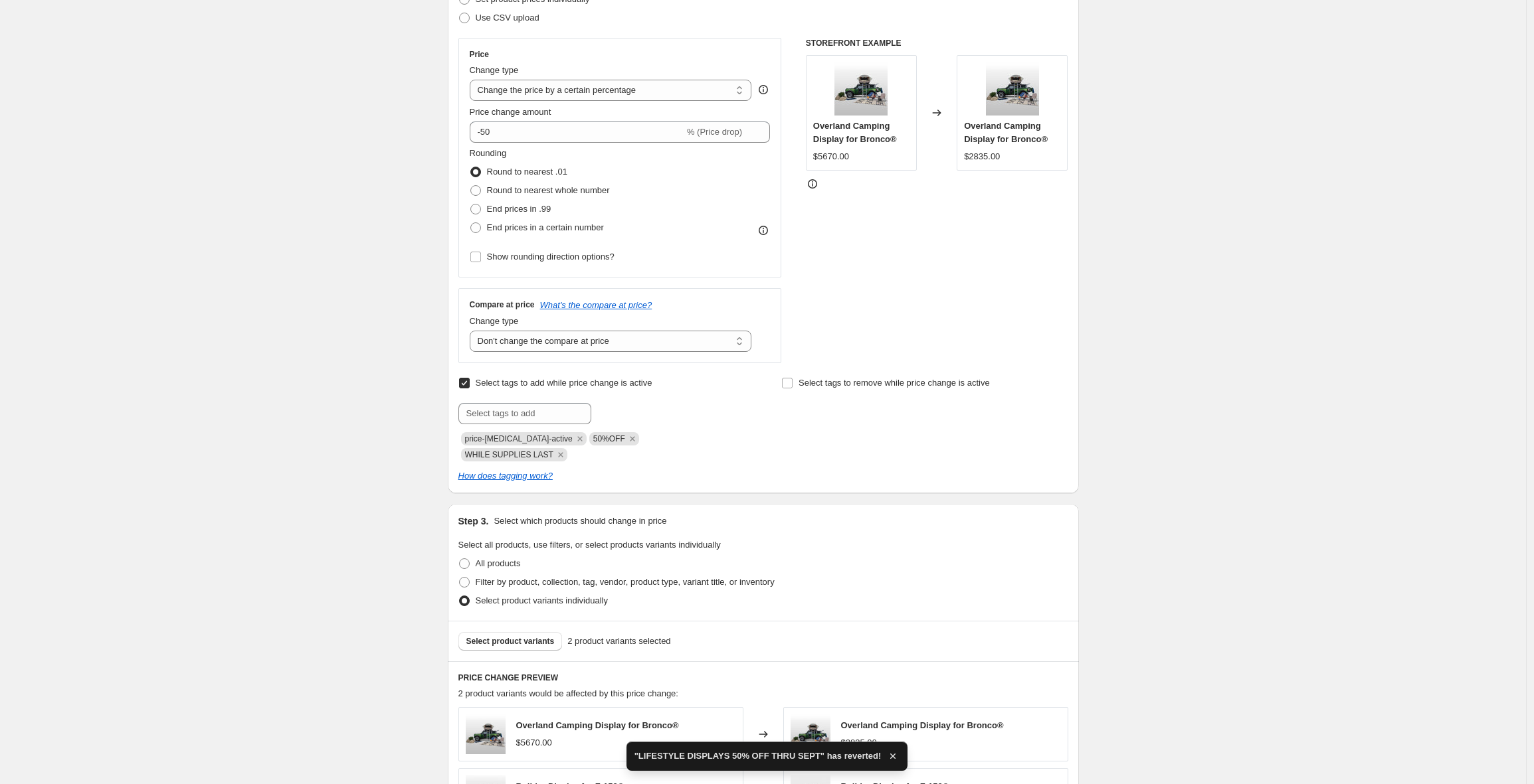
scroll to position [243, 0]
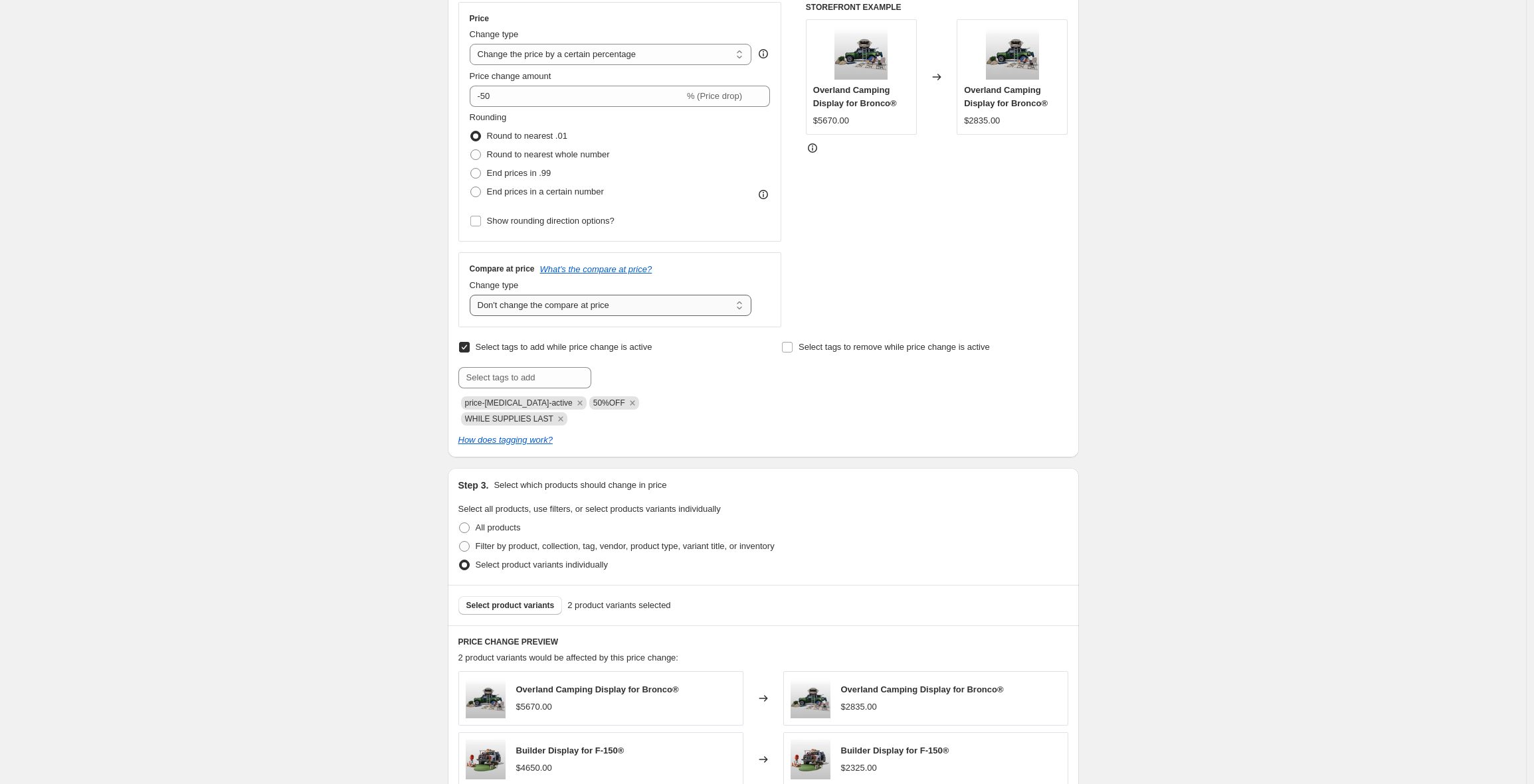
click at [517, 308] on select "Change the compare at price to the current price (sale) Change the compare at p…" at bounding box center [611, 306] width 283 height 22
select select "ep"
click at [473, 295] on select "Change the compare at price to the current price (sale) Change the compare at p…" at bounding box center [611, 306] width 283 height 22
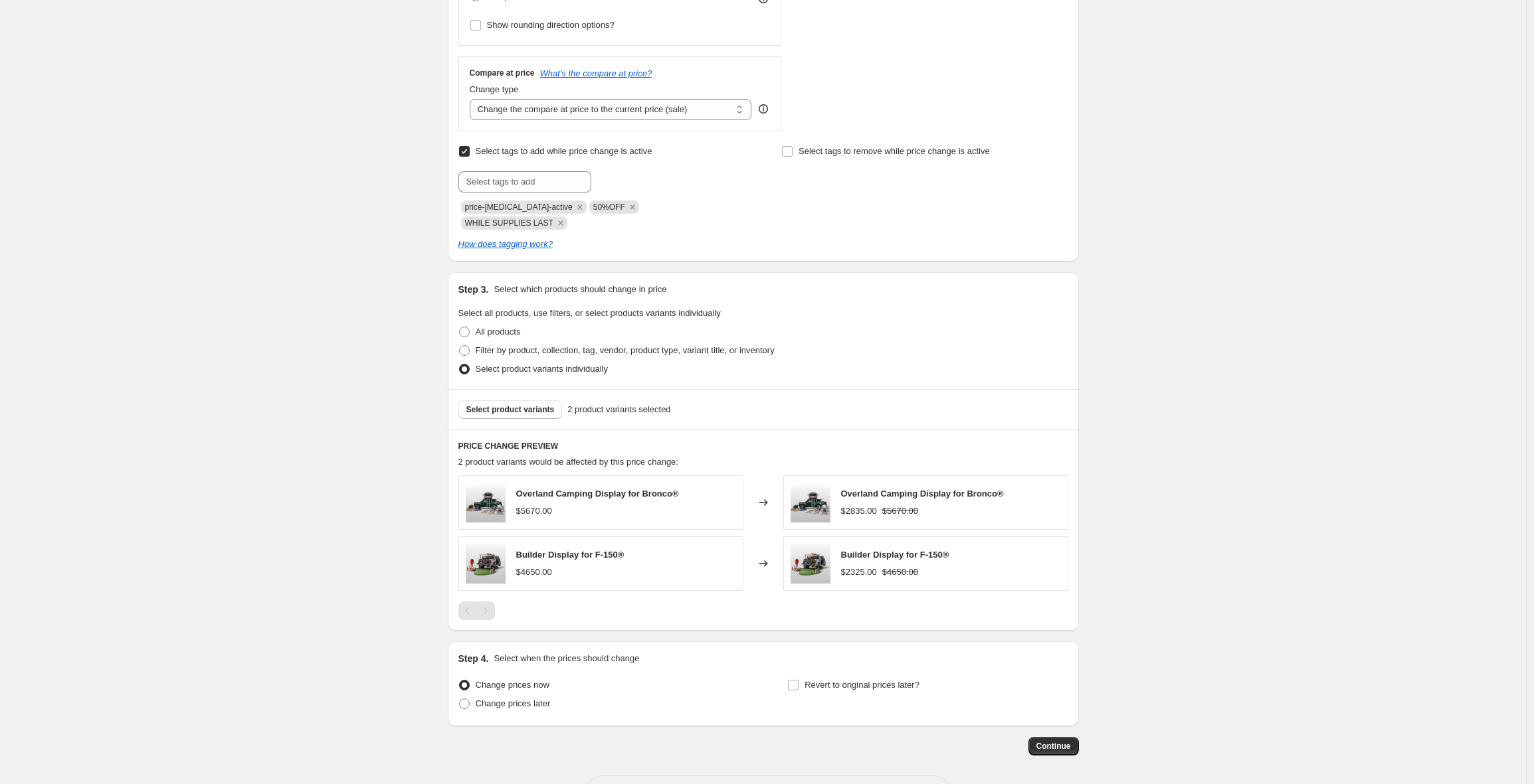
scroll to position [475, 0]
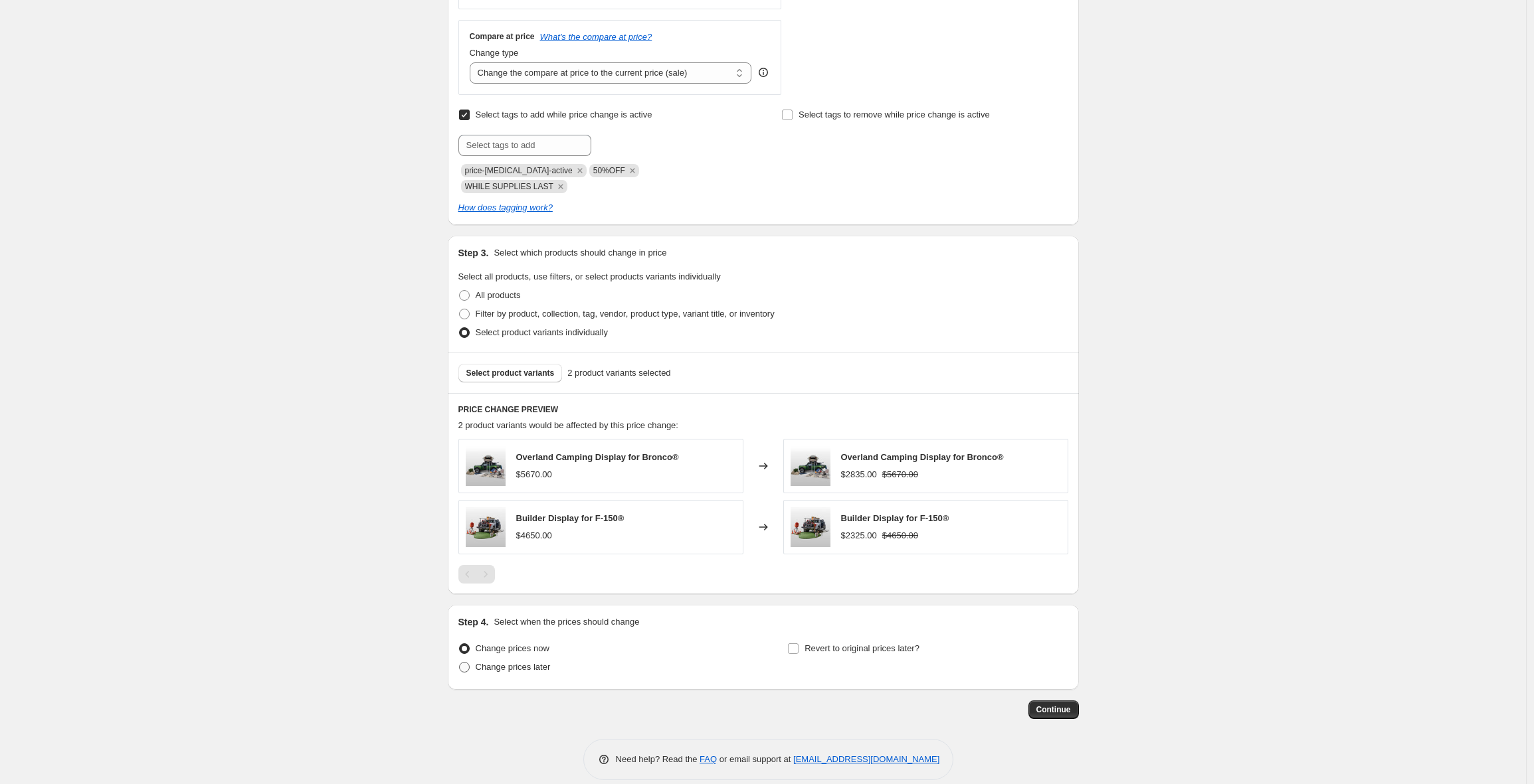
click at [469, 662] on span at bounding box center [464, 667] width 11 height 11
click at [460, 662] on input "Change prices later" at bounding box center [459, 662] width 1 height 1
radio input "true"
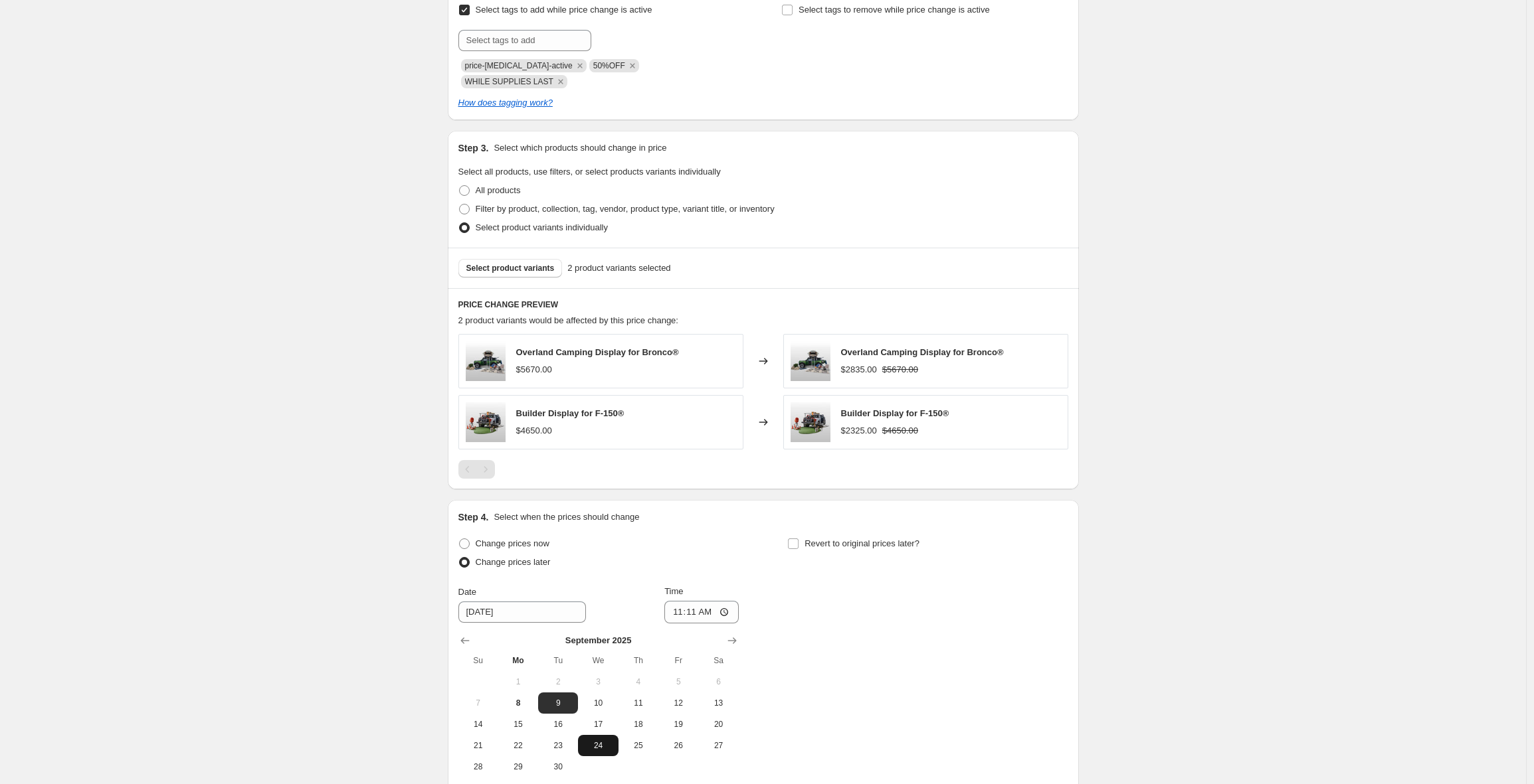
scroll to position [702, 0]
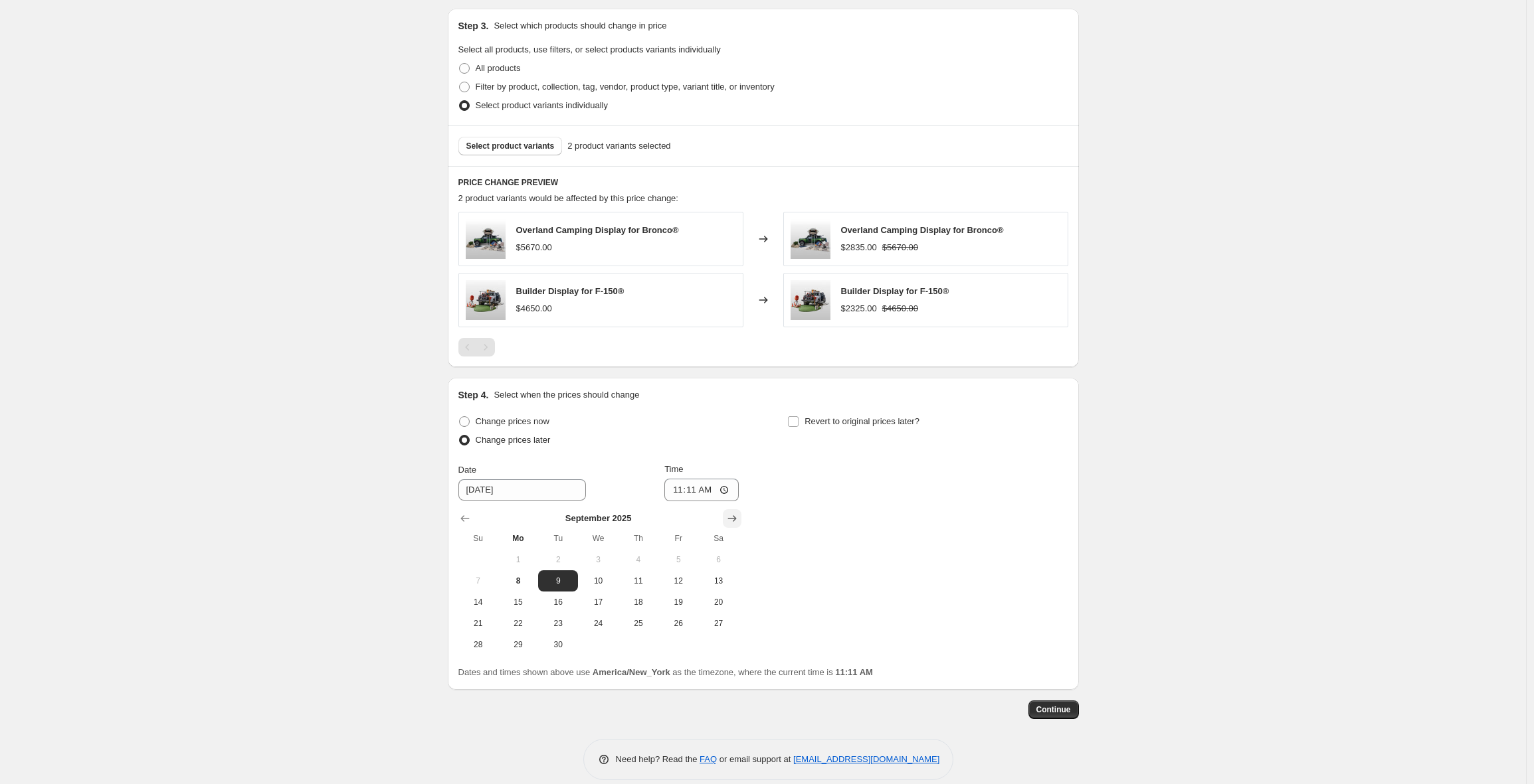
click at [737, 512] on icon "Show next month, October 2025" at bounding box center [732, 518] width 13 height 13
click at [606, 555] on span "1" at bounding box center [597, 560] width 29 height 11
type input "10/1/2025"
click at [678, 478] on input "11:11" at bounding box center [701, 489] width 75 height 22
type input "03:00"
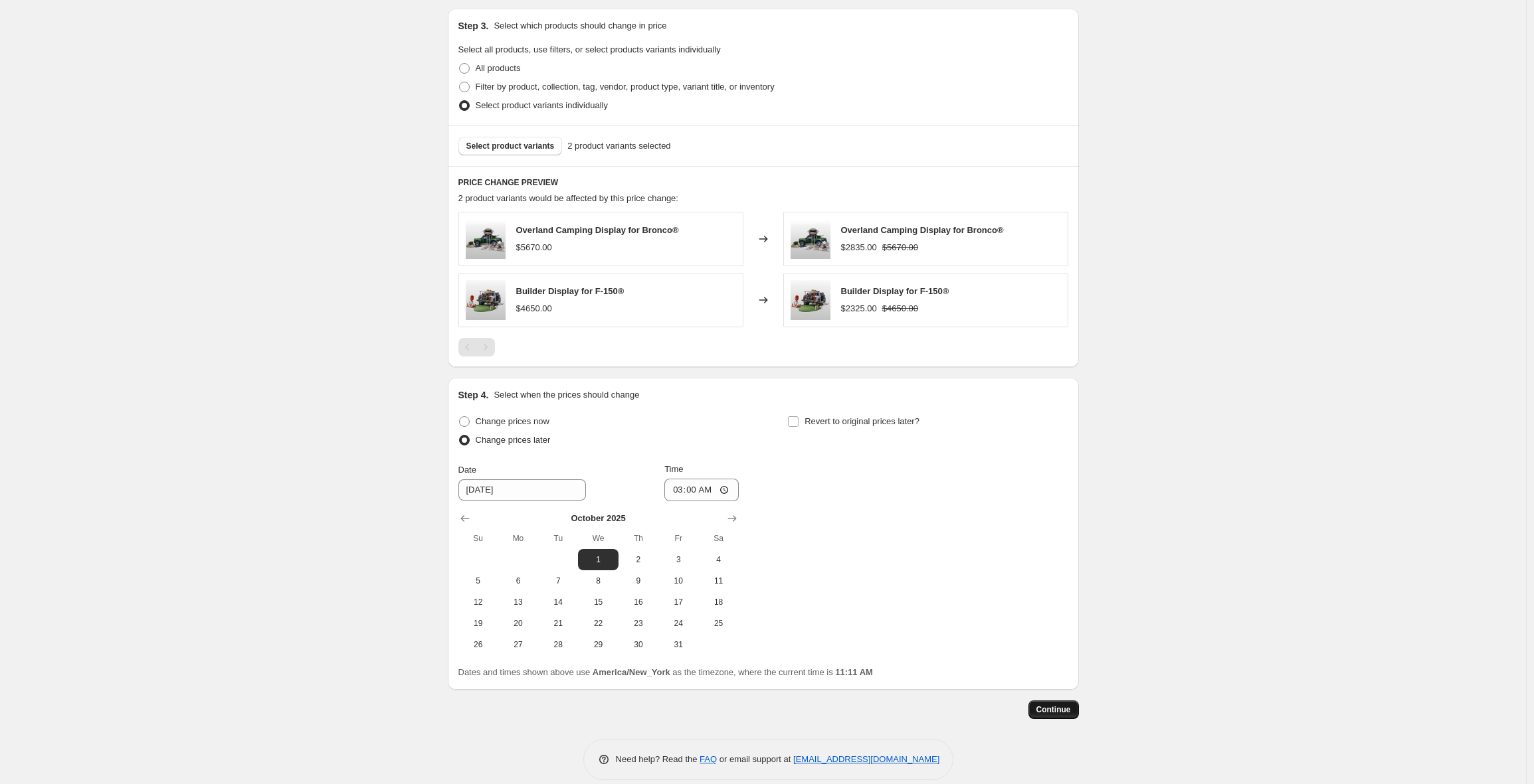
click at [1059, 704] on span "Continue" at bounding box center [1054, 709] width 35 height 11
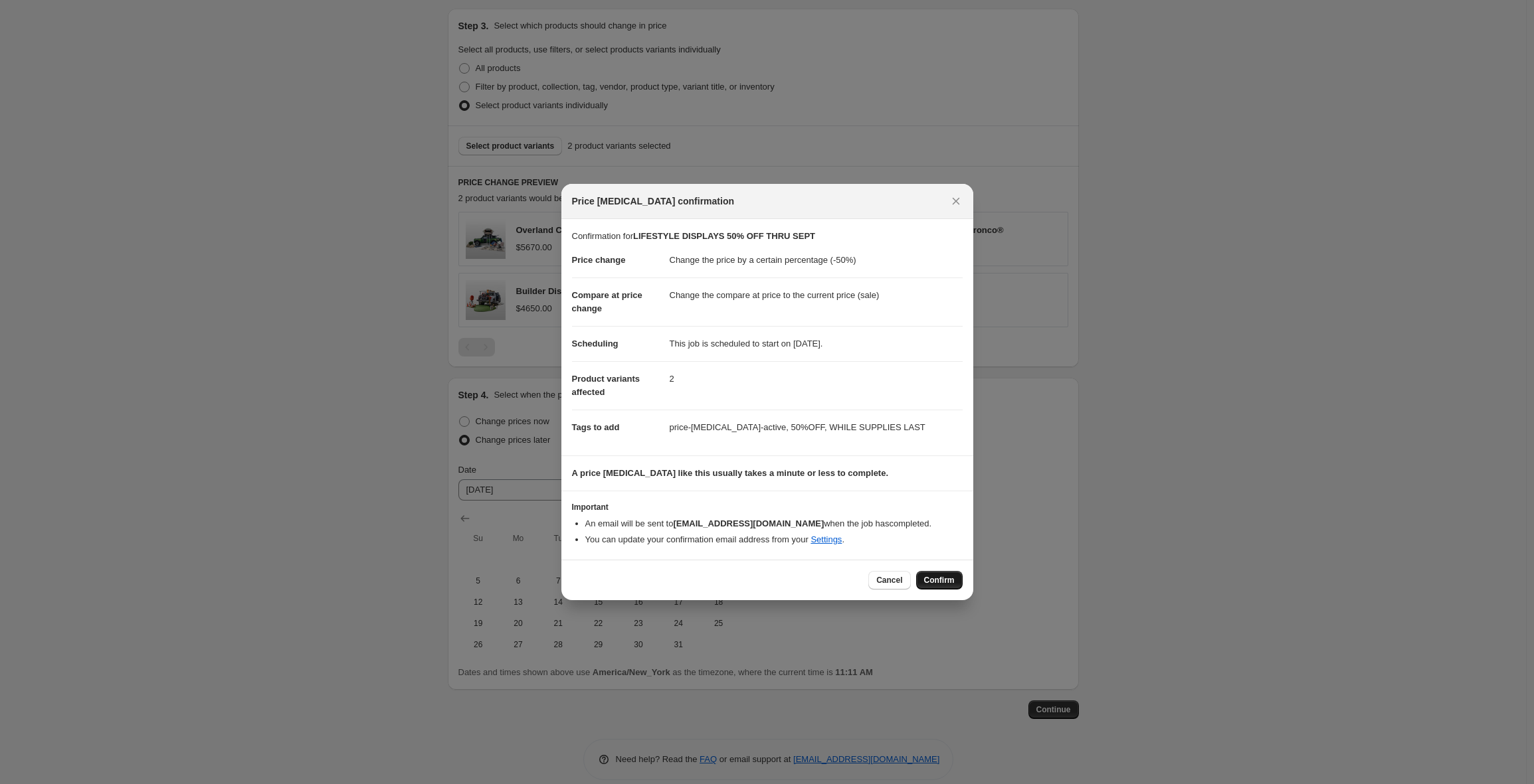
click at [947, 585] on span "Confirm" at bounding box center [939, 580] width 31 height 11
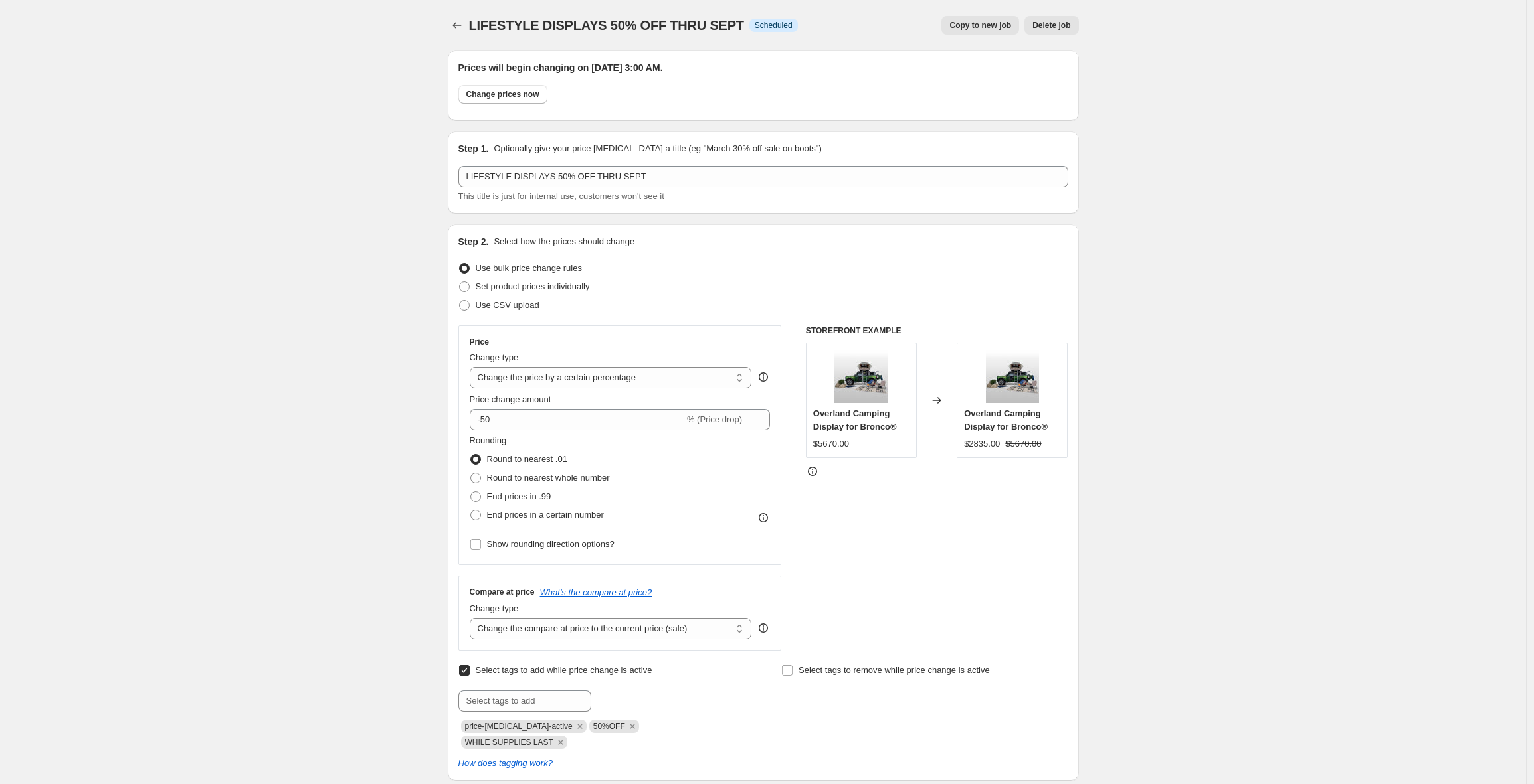
click at [335, 243] on div "LIFESTYLE DISPLAYS 50% OFF THRU SEPT. This page is ready LIFESTYLE DISPLAYS 50%…" at bounding box center [763, 791] width 1526 height 1583
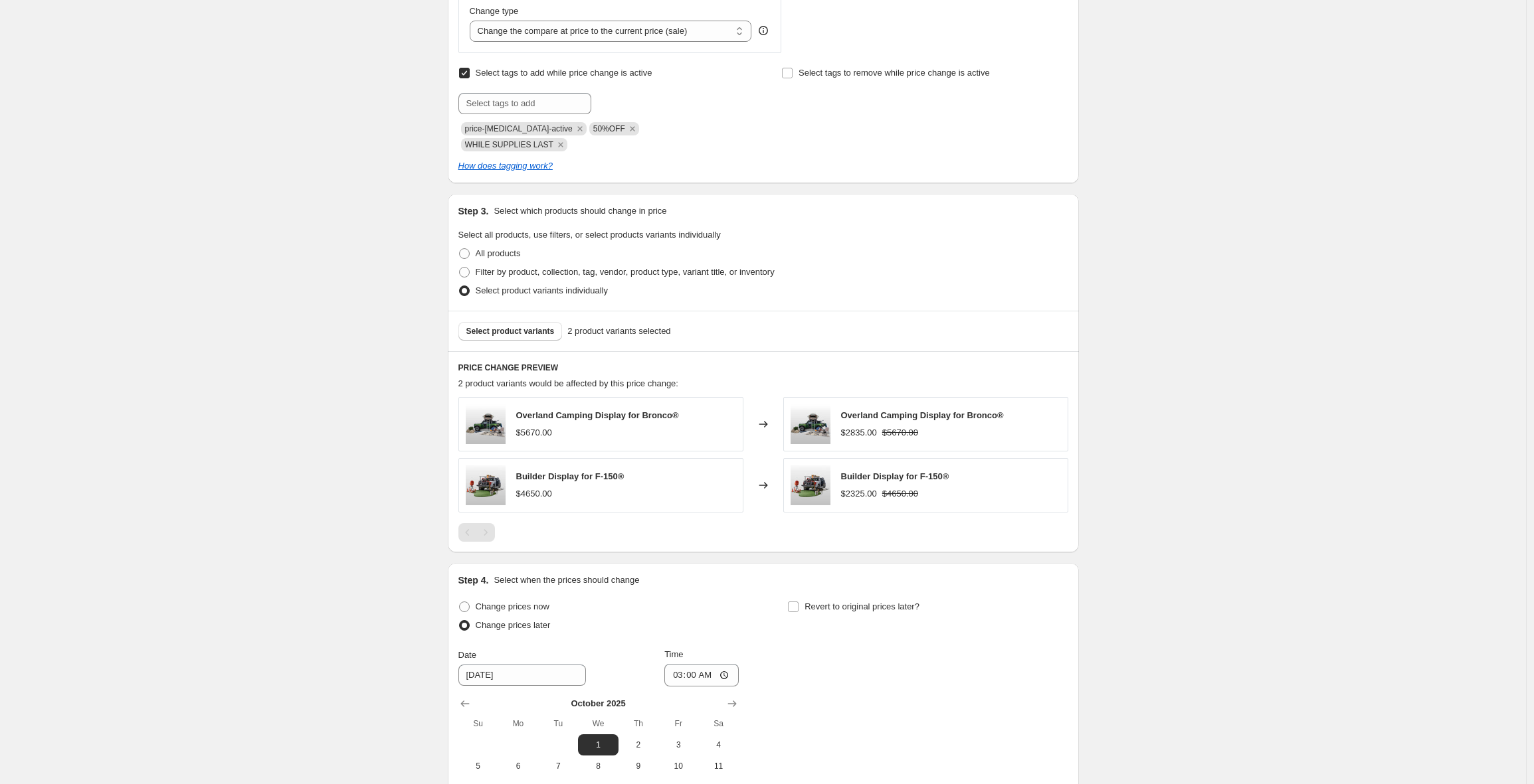
scroll to position [783, 0]
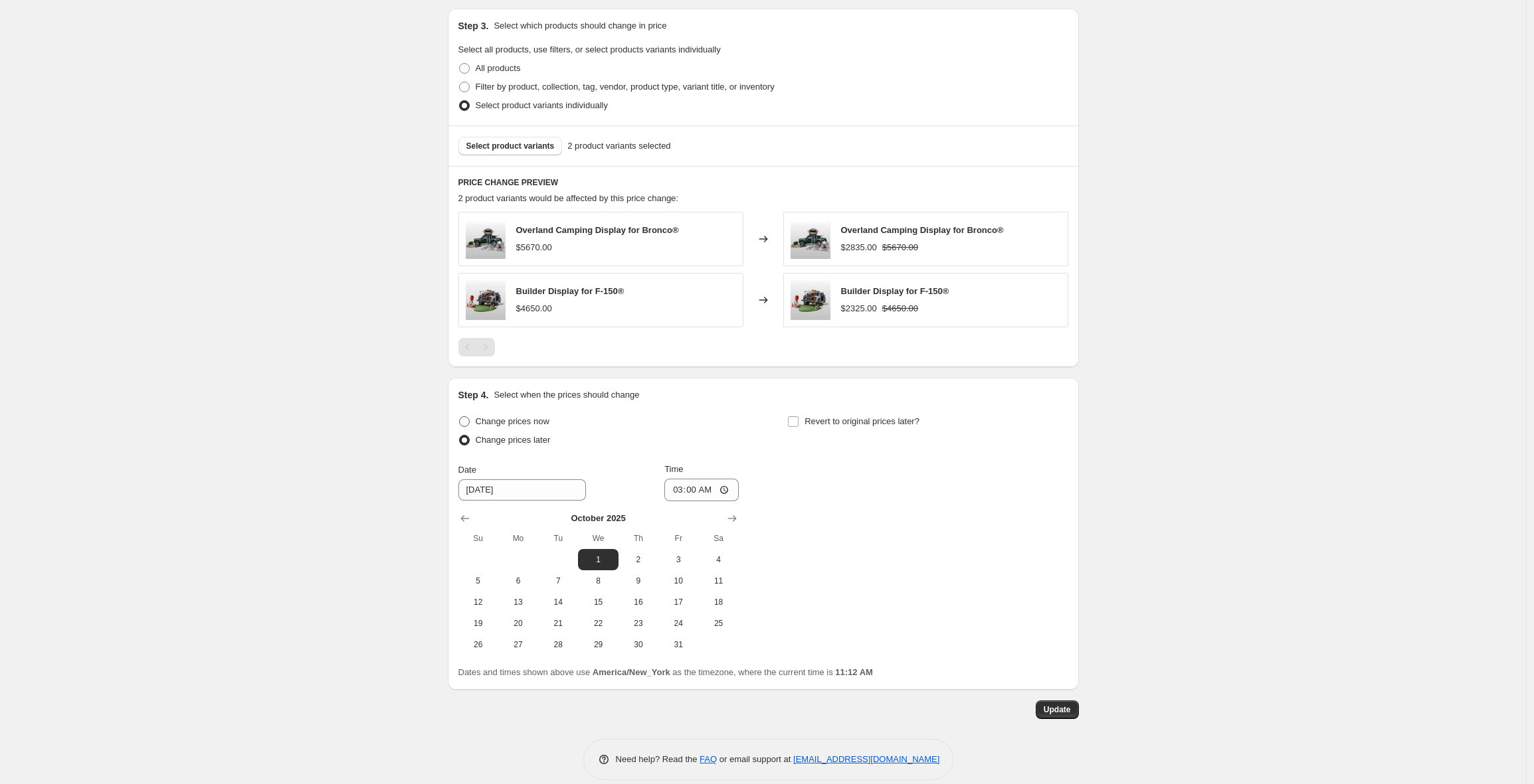
click at [469, 416] on span at bounding box center [464, 421] width 11 height 11
click at [460, 416] on input "Change prices now" at bounding box center [459, 416] width 1 height 1
radio input "true"
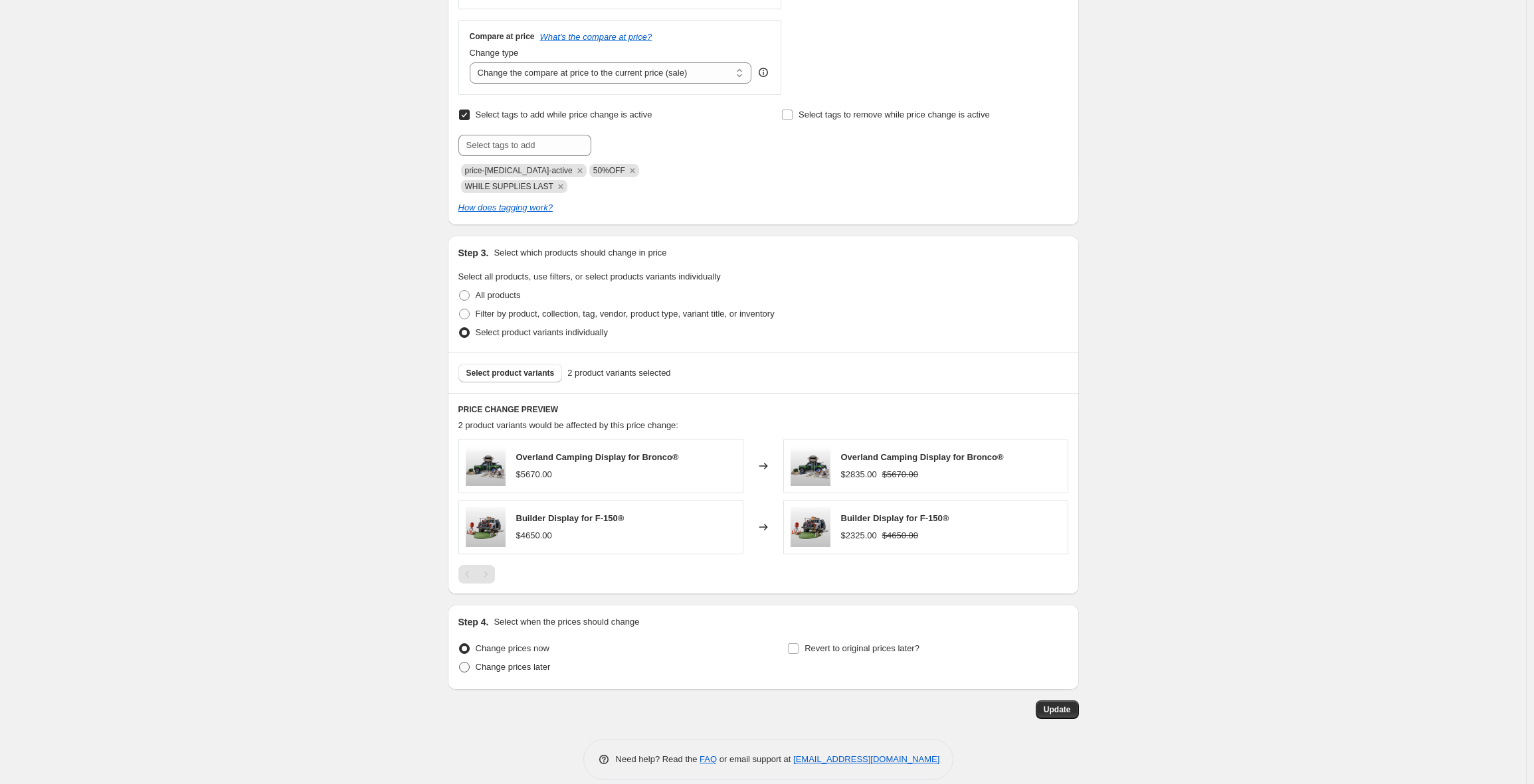
click at [467, 662] on span at bounding box center [464, 667] width 11 height 11
click at [460, 662] on input "Change prices later" at bounding box center [459, 662] width 1 height 1
radio input "true"
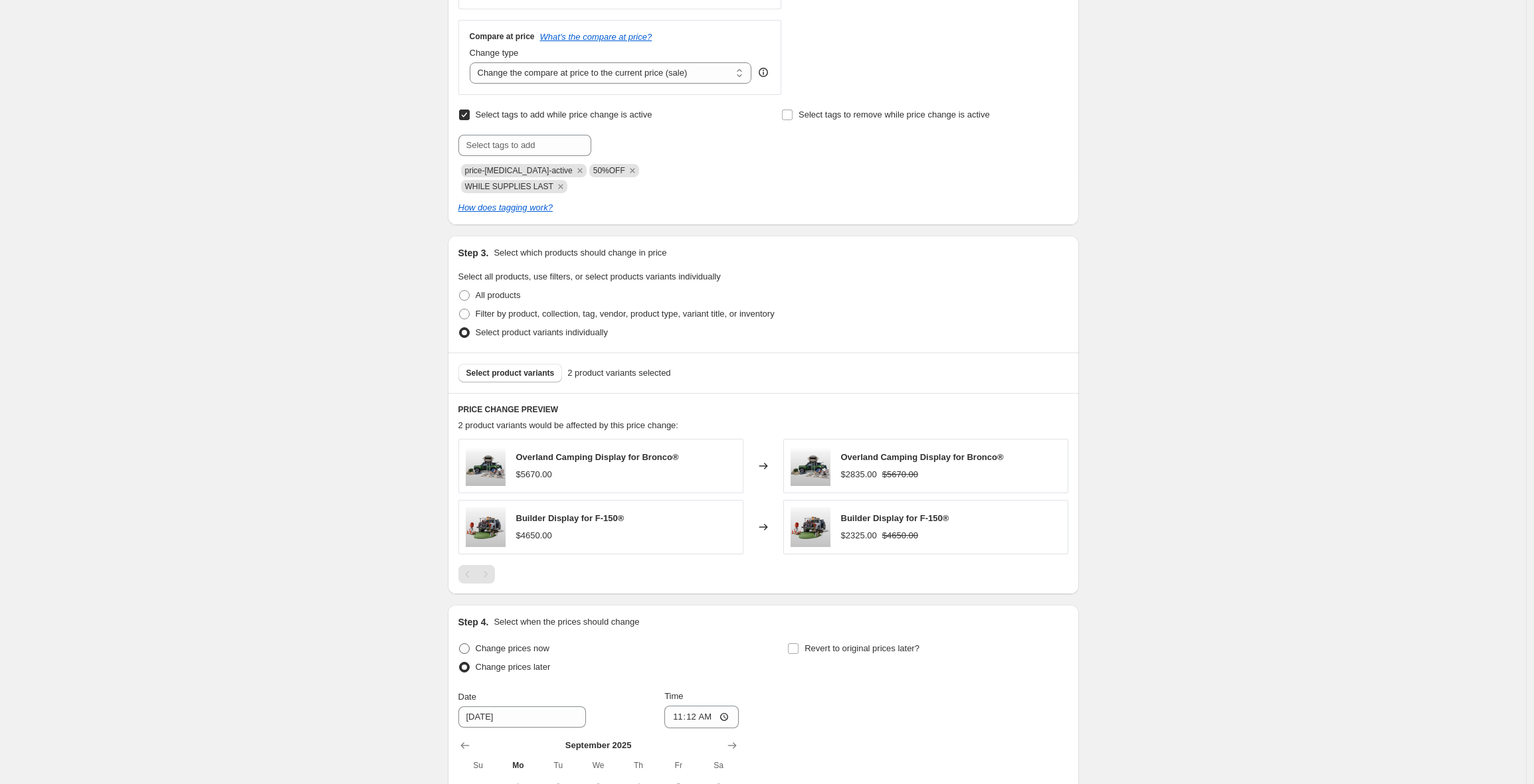
click at [468, 644] on span at bounding box center [464, 649] width 11 height 11
click at [460, 644] on input "Change prices now" at bounding box center [459, 644] width 1 height 1
radio input "true"
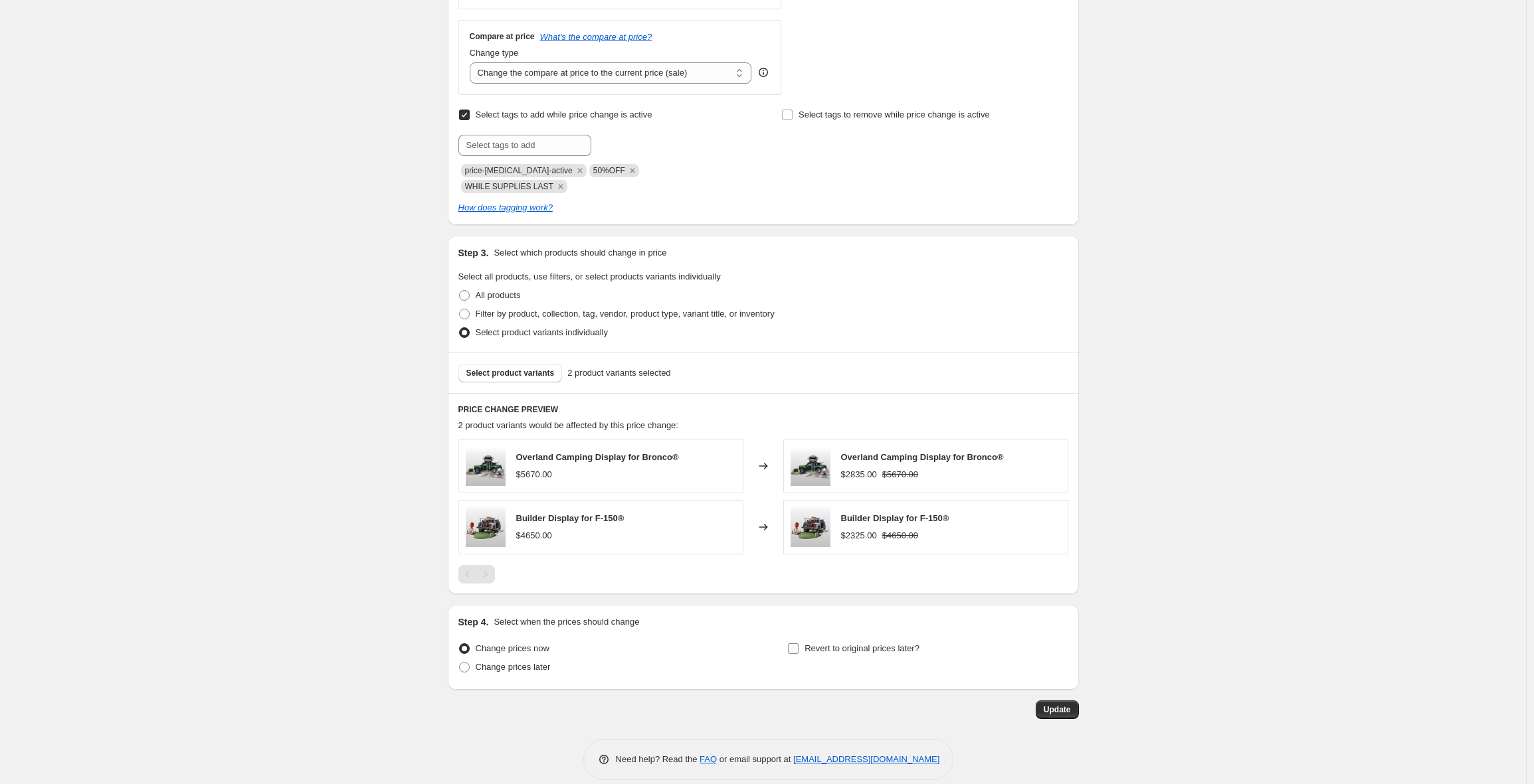
click at [799, 644] on input "Revert to original prices later?" at bounding box center [793, 649] width 11 height 11
checkbox input "true"
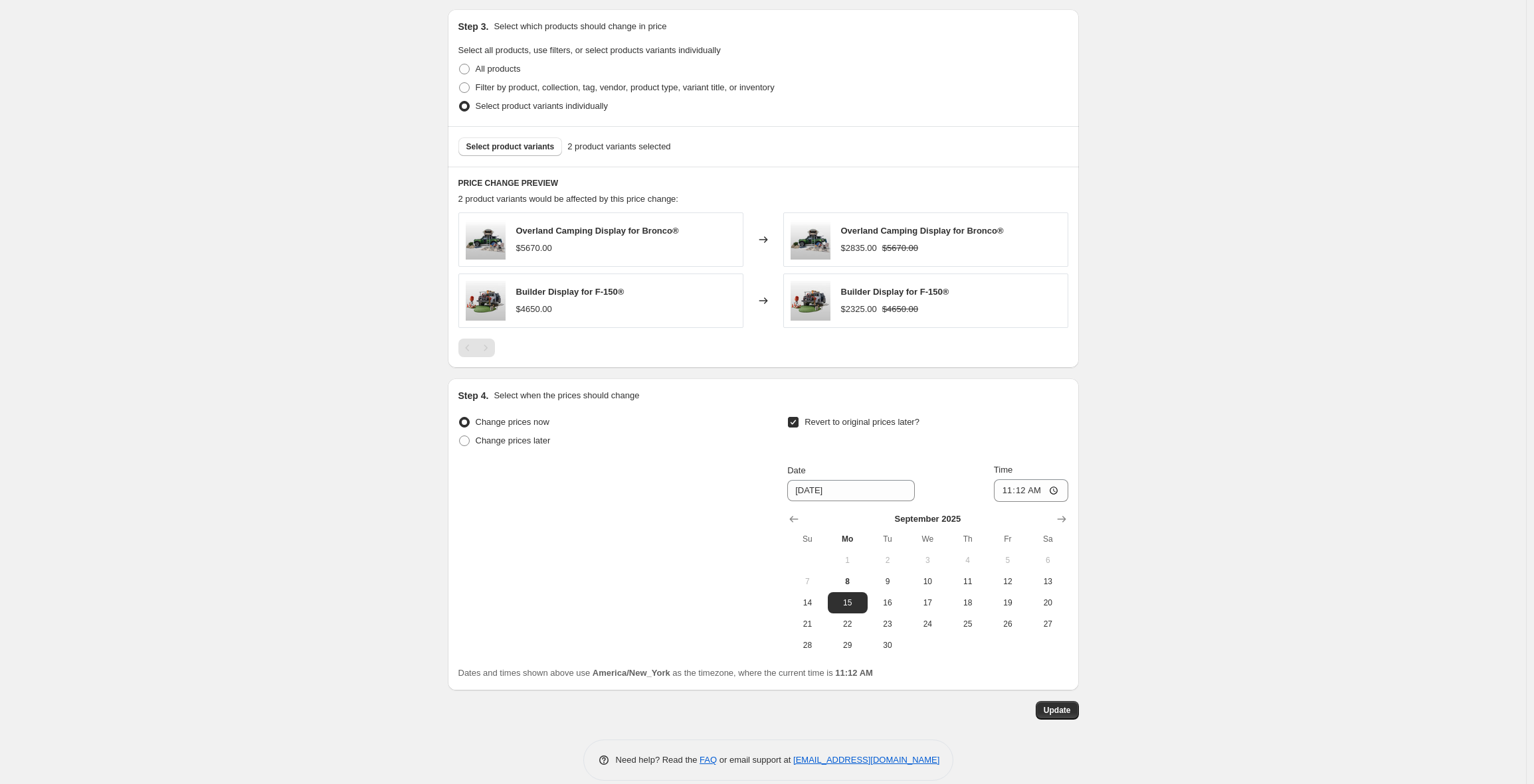
scroll to position [783, 0]
click at [1064, 512] on icon "Show next month, October 2025" at bounding box center [1062, 518] width 13 height 13
click at [932, 555] on span "1" at bounding box center [927, 560] width 29 height 11
type input "10/1/2025"
click at [1007, 478] on input "11:12" at bounding box center [1031, 489] width 75 height 22
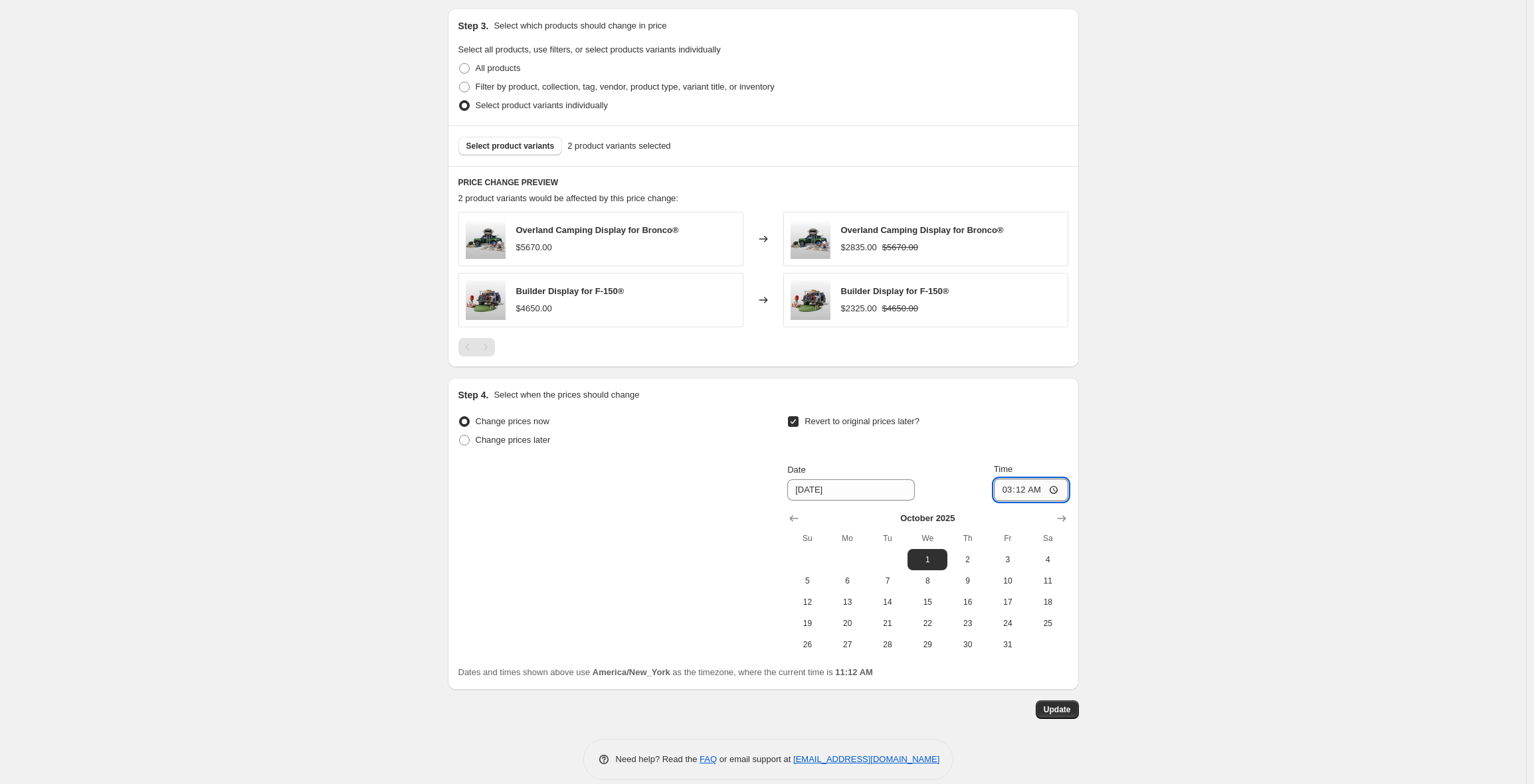
type input "03:00"
click at [1042, 700] on button "Update" at bounding box center [1057, 709] width 43 height 18
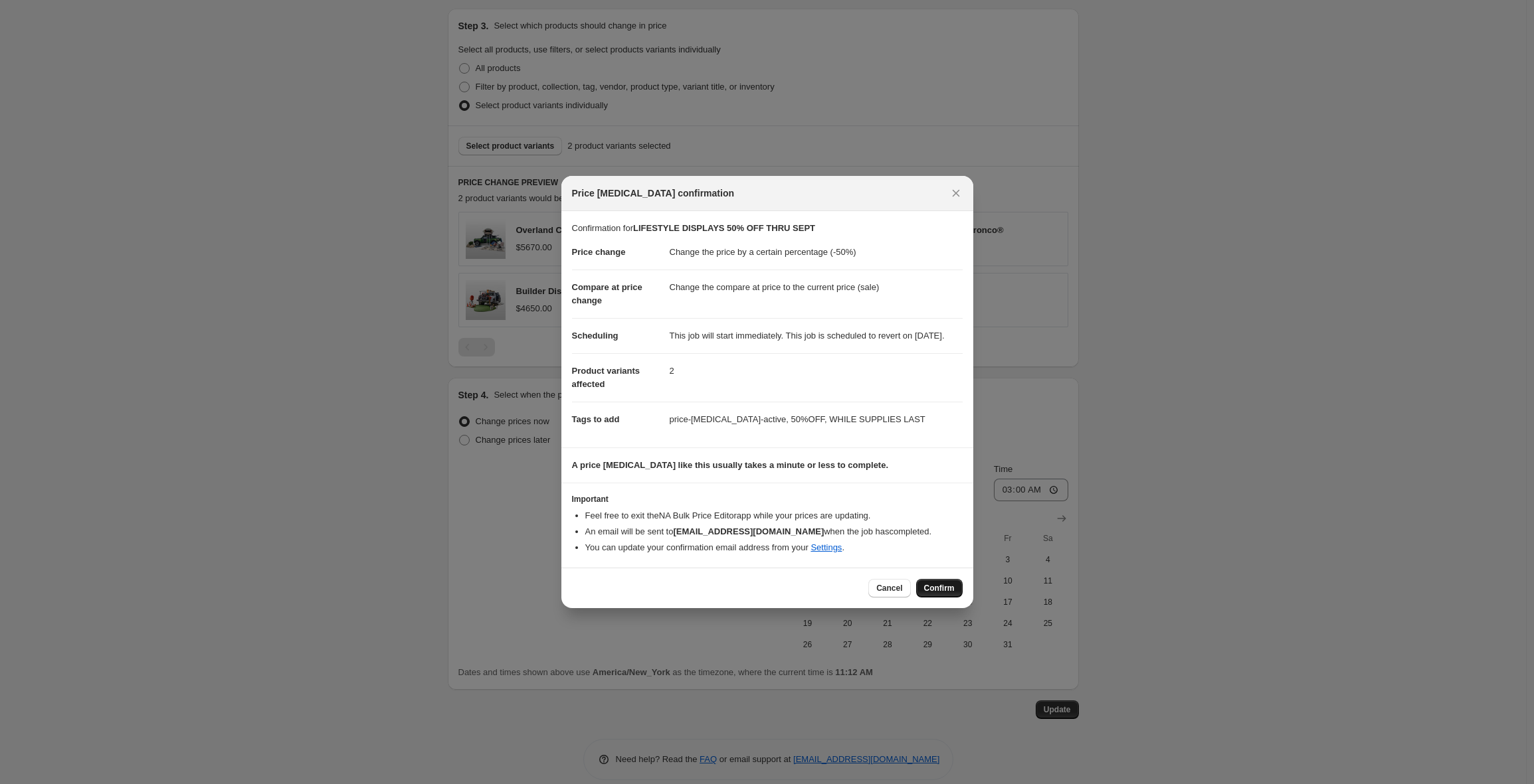
click at [932, 594] on span "Confirm" at bounding box center [939, 588] width 31 height 11
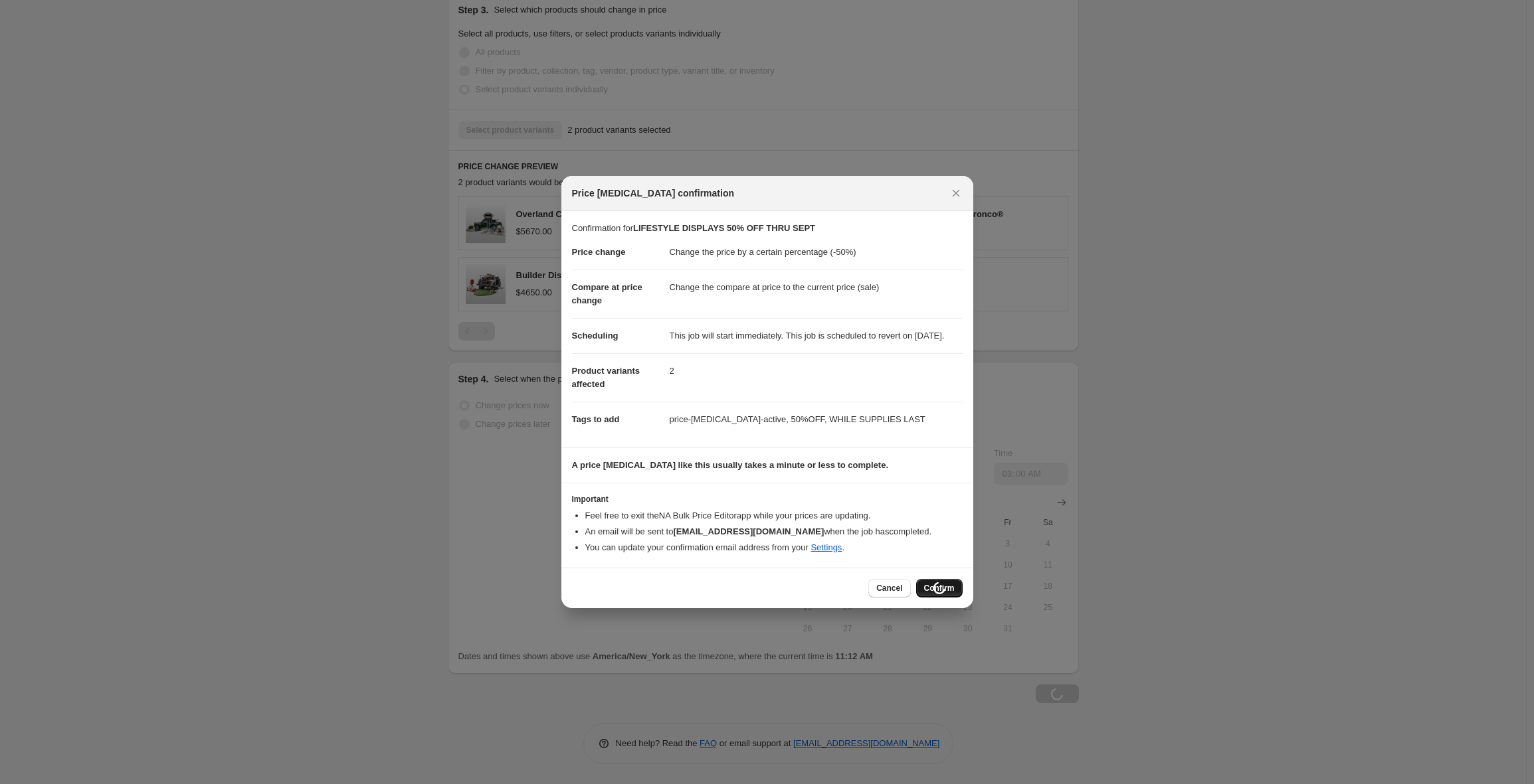
scroll to position [0, 0]
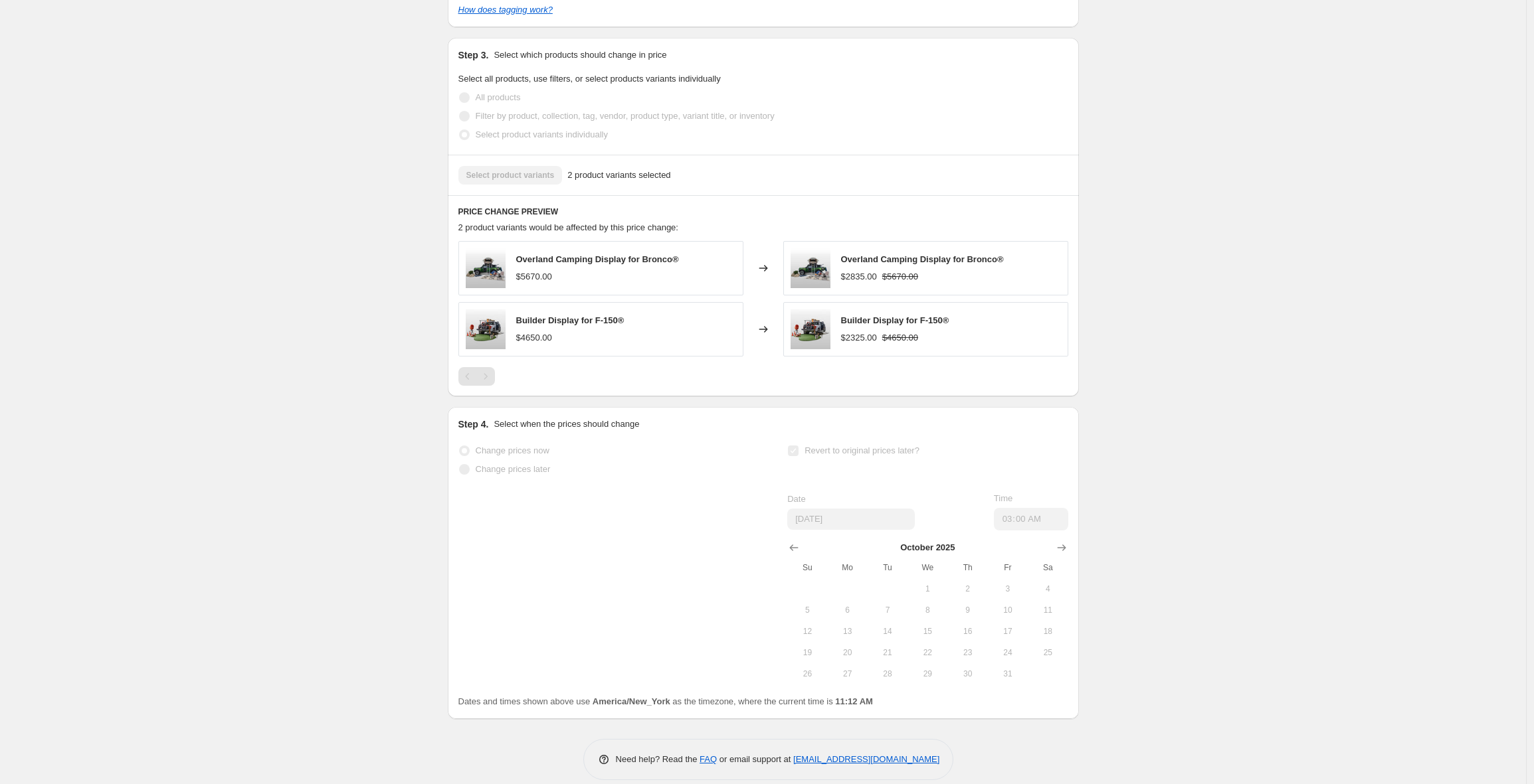
select select "percentage"
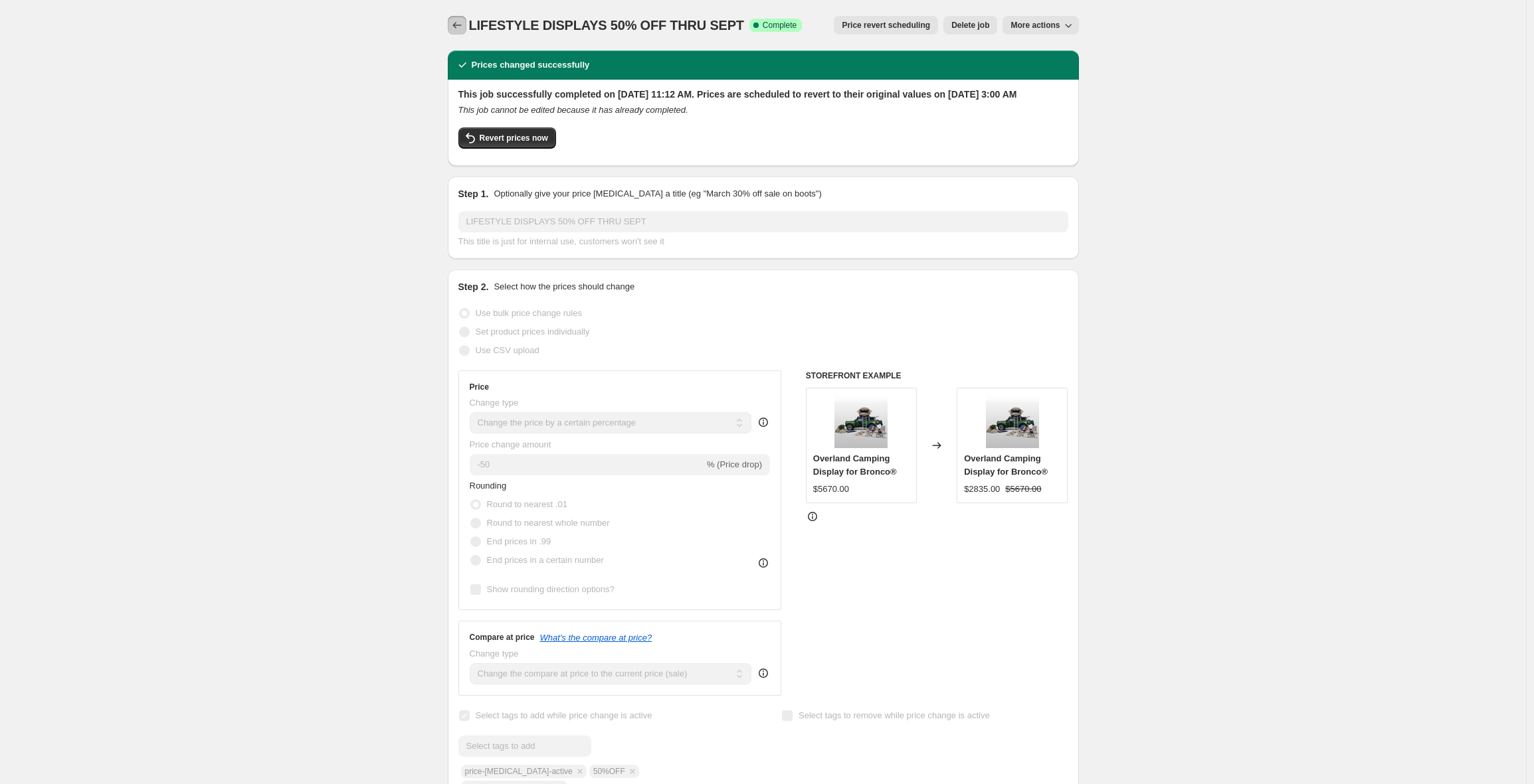
click at [460, 27] on icon "Price change jobs" at bounding box center [457, 25] width 13 height 13
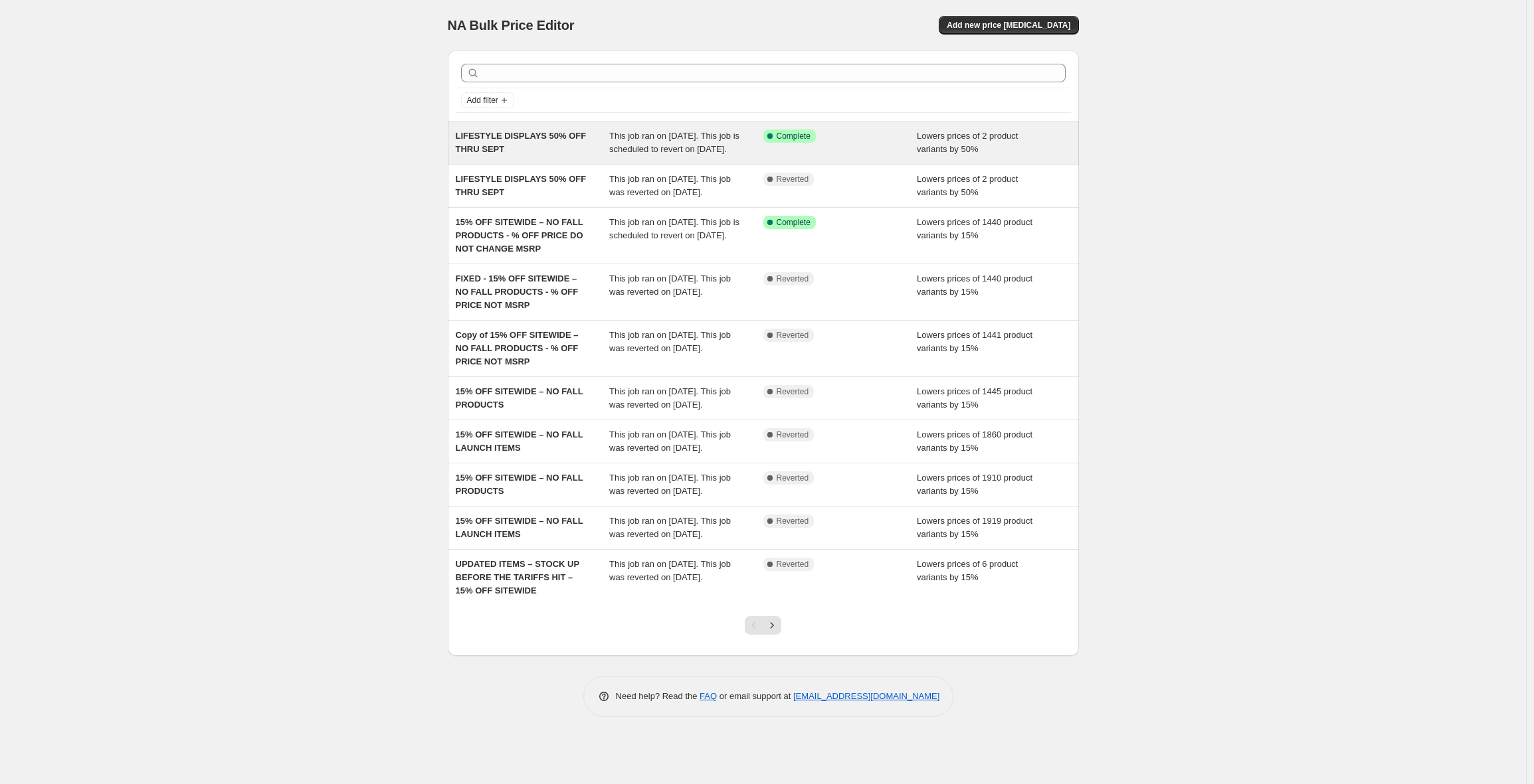
click at [529, 156] on div "LIFESTYLE DISPLAYS 50% OFF THRU SEPT" at bounding box center [532, 143] width 154 height 27
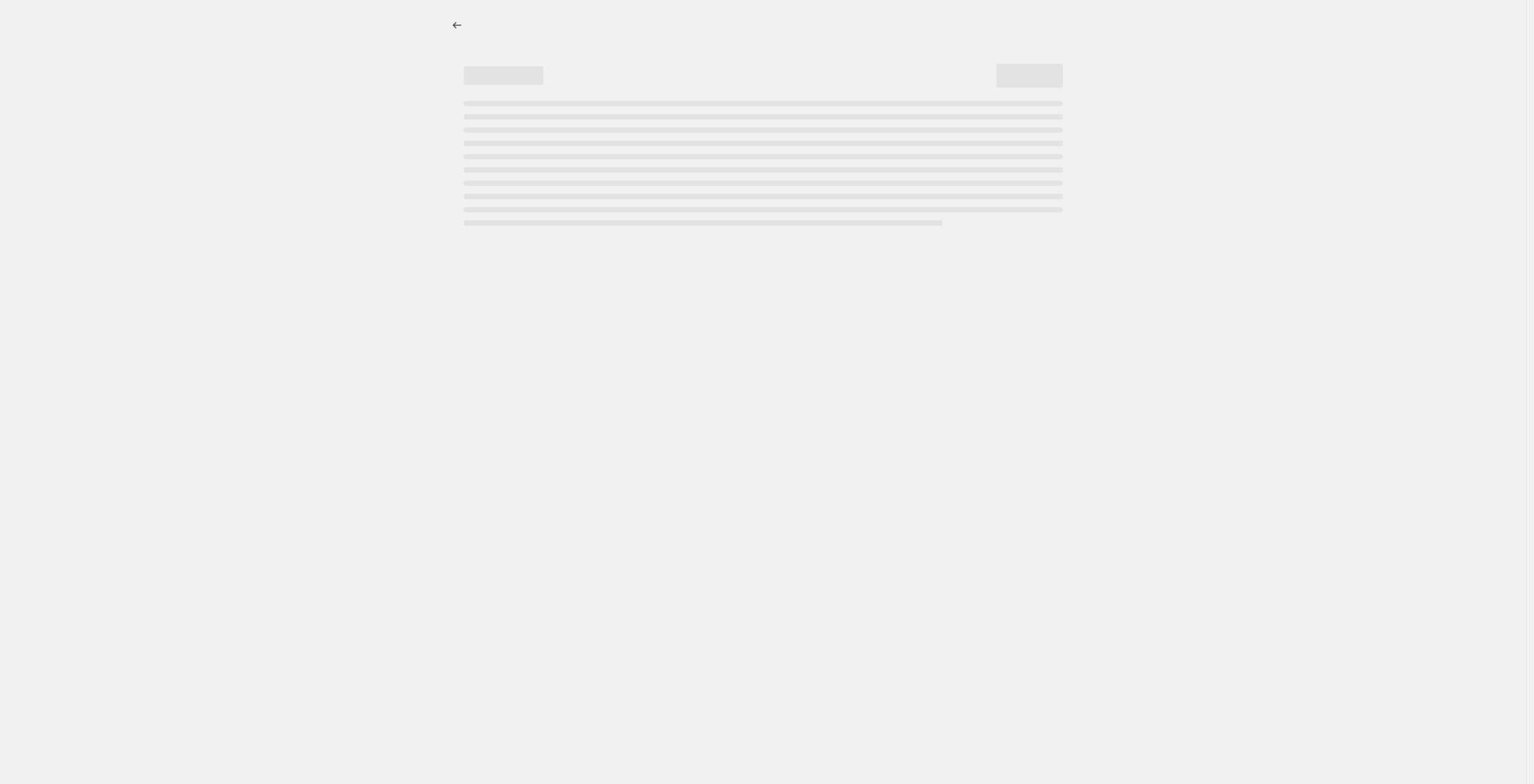
select select "percentage"
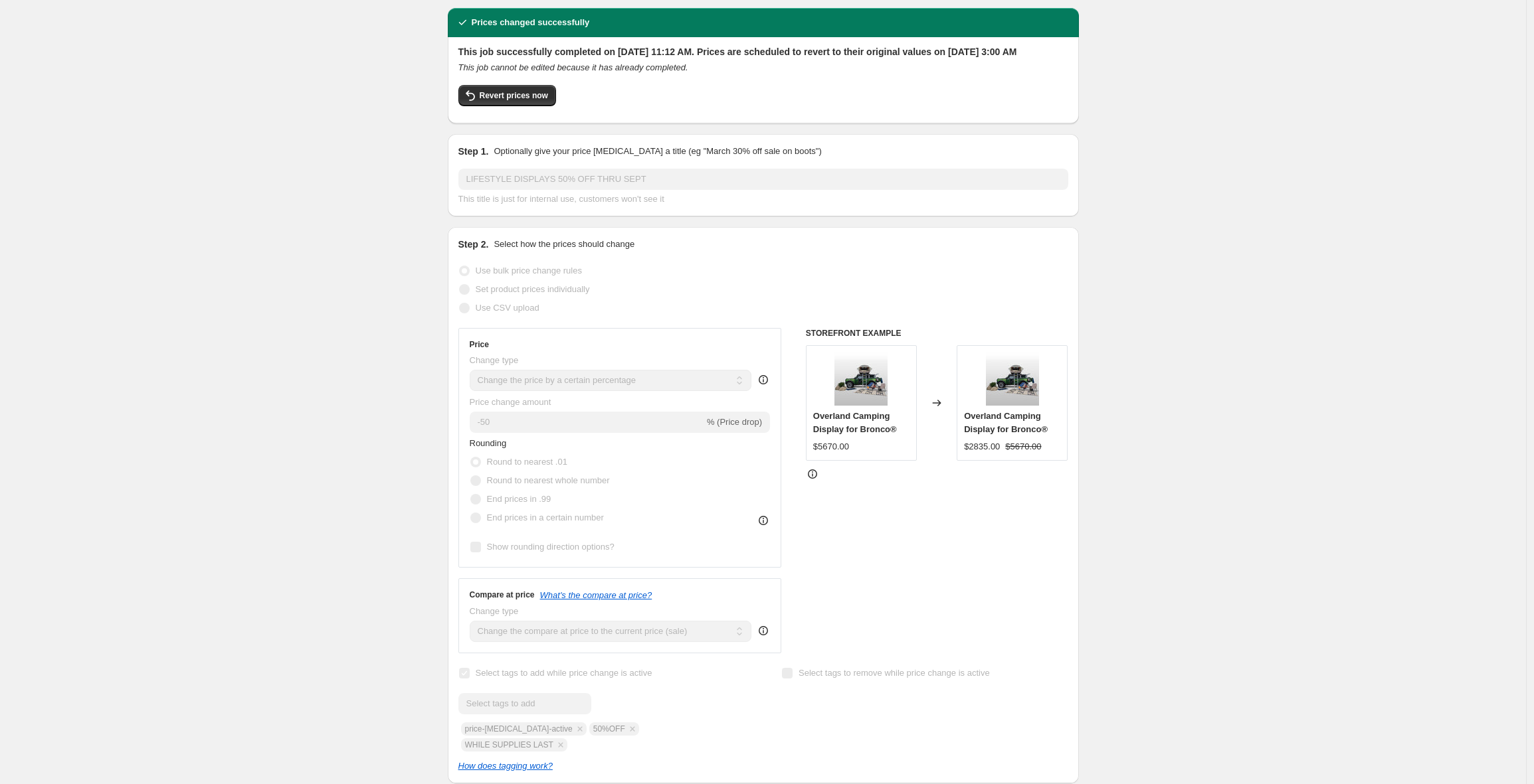
scroll to position [76, 0]
